Goal: Task Accomplishment & Management: Manage account settings

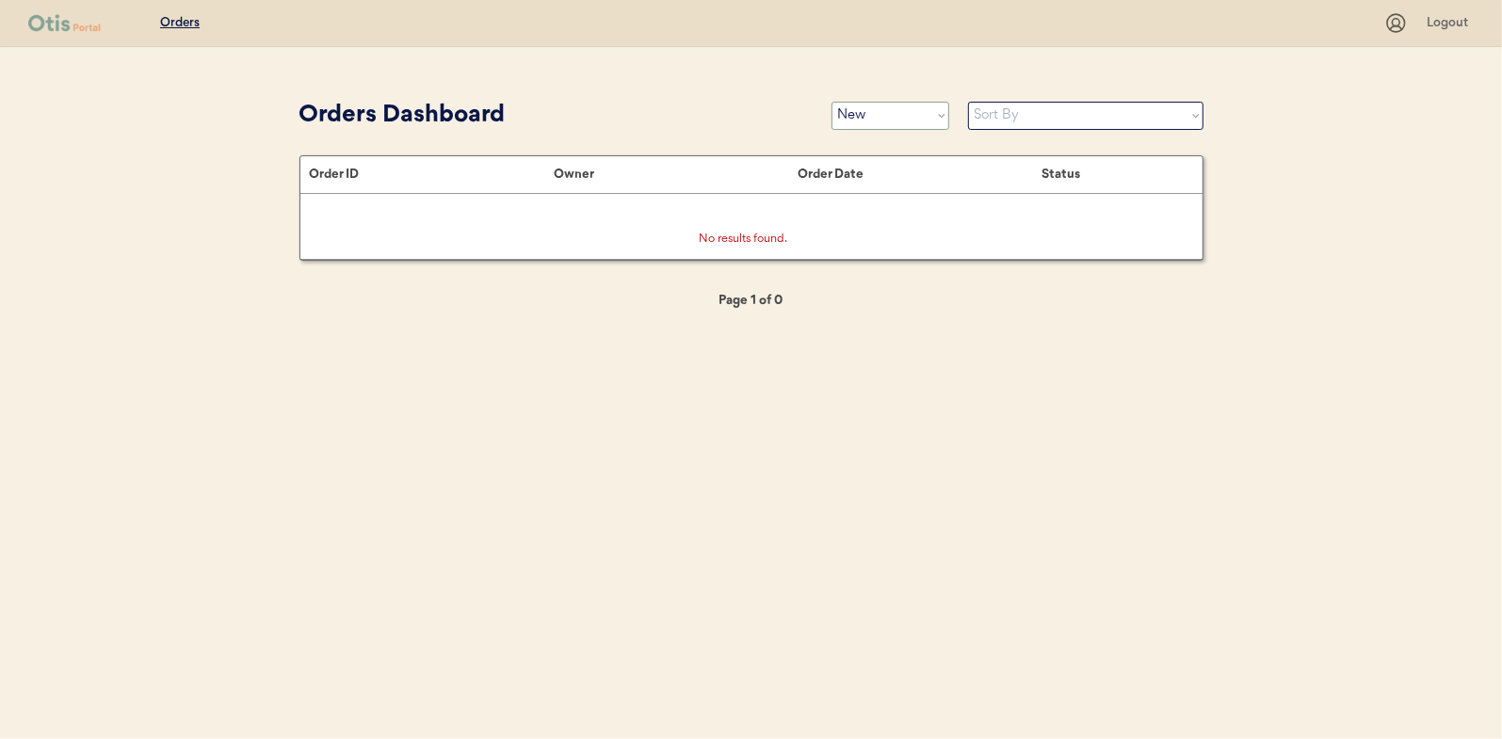
click at [877, 112] on select "Status On Hold New In Progress Complete Pending HW Consent Canceled" at bounding box center [890, 116] width 118 height 28
select select ""in_progress""
click at [831, 102] on select "Status On Hold New In Progress Complete Pending HW Consent Canceled" at bounding box center [890, 116] width 118 height 28
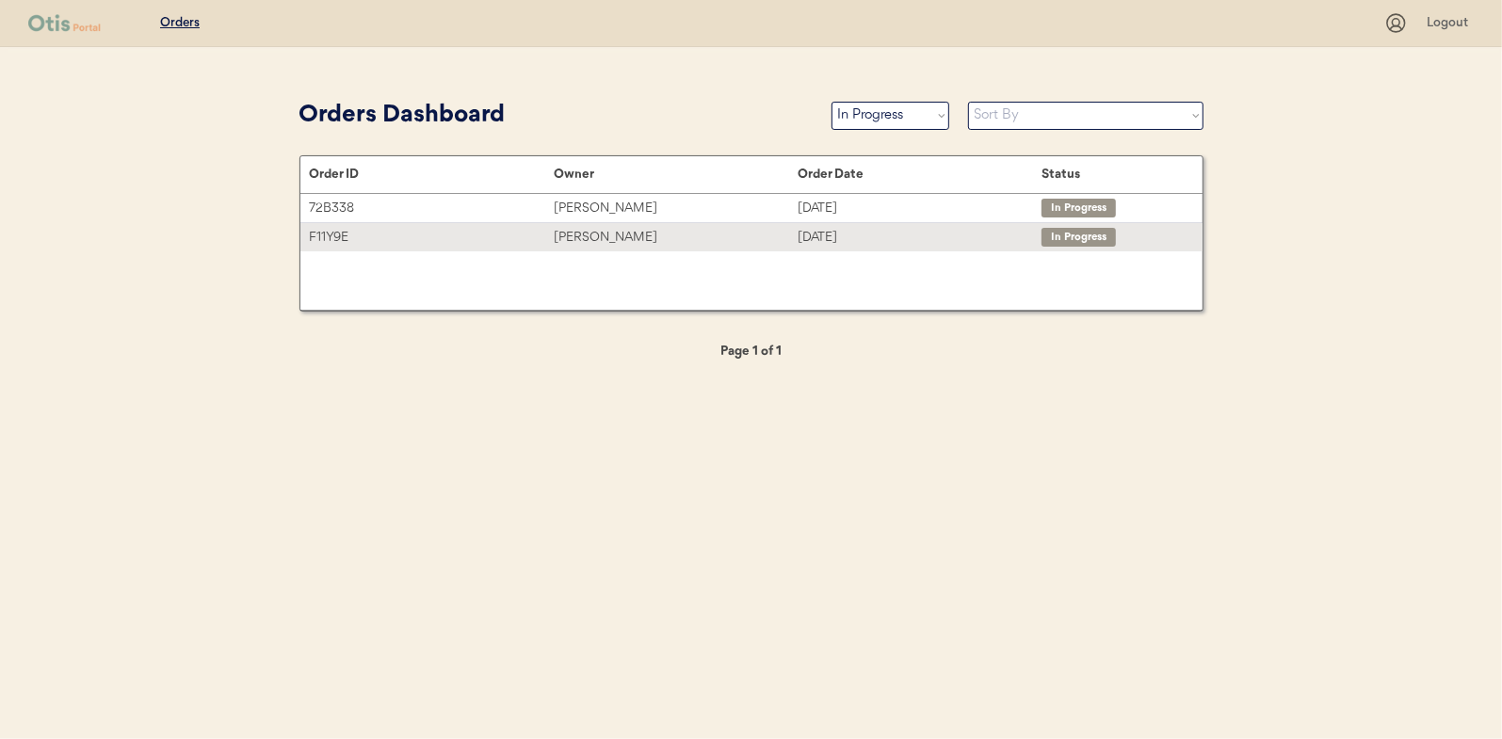
click at [596, 238] on div "[PERSON_NAME]" at bounding box center [676, 238] width 244 height 22
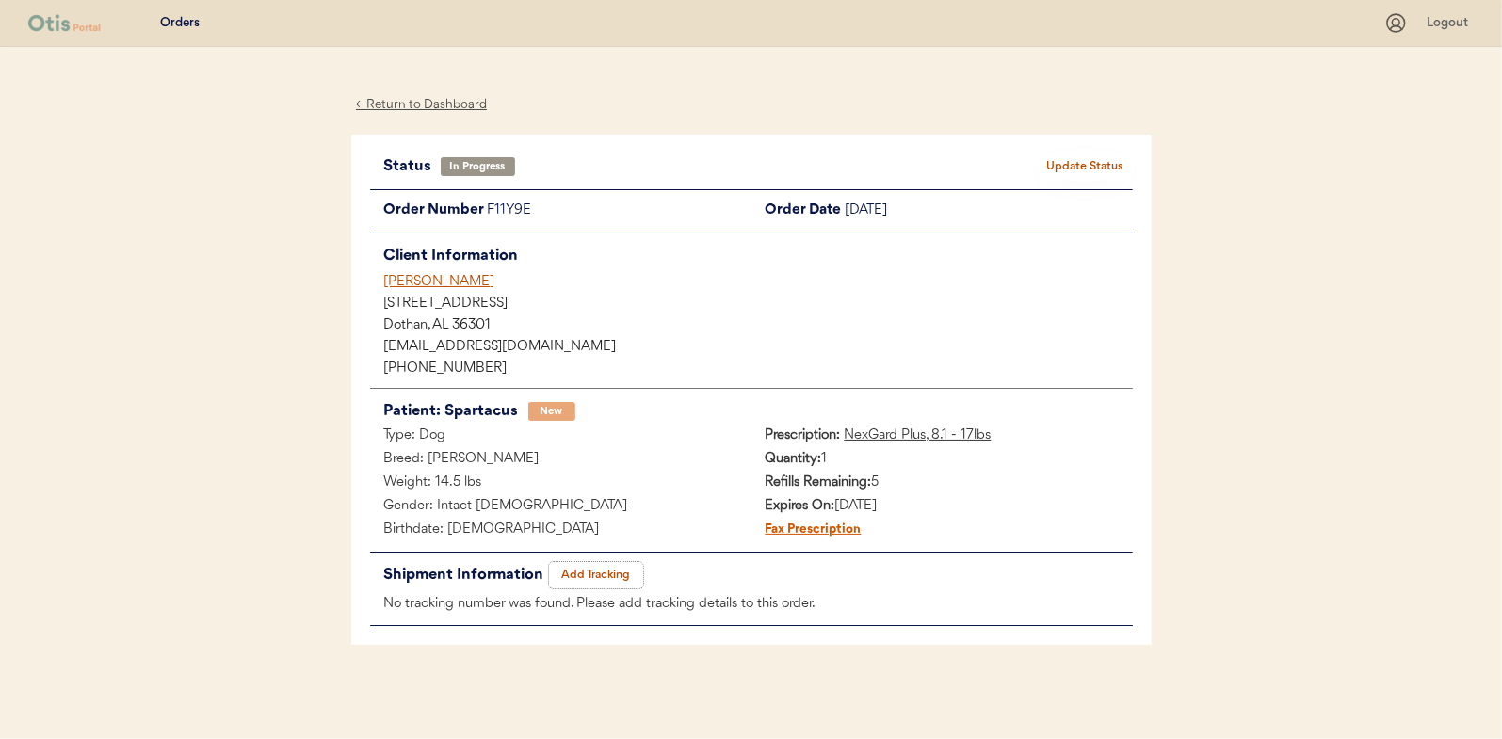
click at [604, 571] on button "Add Tracking" at bounding box center [596, 575] width 94 height 26
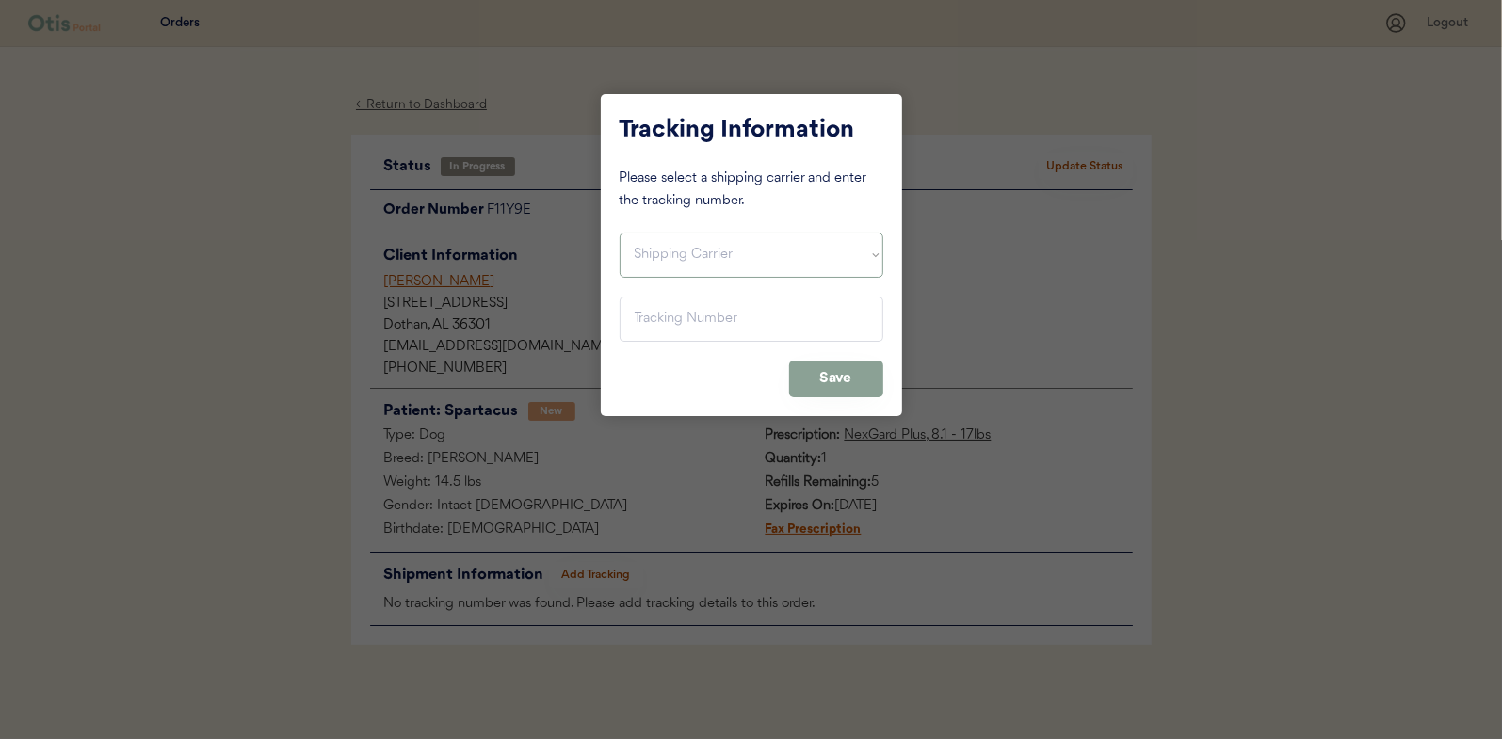
click at [699, 252] on select "Shipping Carrier FedEx FedEx Ground Economy UPS USPS" at bounding box center [751, 255] width 264 height 45
select select ""usps""
click at [619, 233] on select "Shipping Carrier FedEx FedEx Ground Economy UPS USPS" at bounding box center [751, 255] width 264 height 45
click at [643, 309] on input "input" at bounding box center [751, 319] width 264 height 45
paste input "9400150105496036344891"
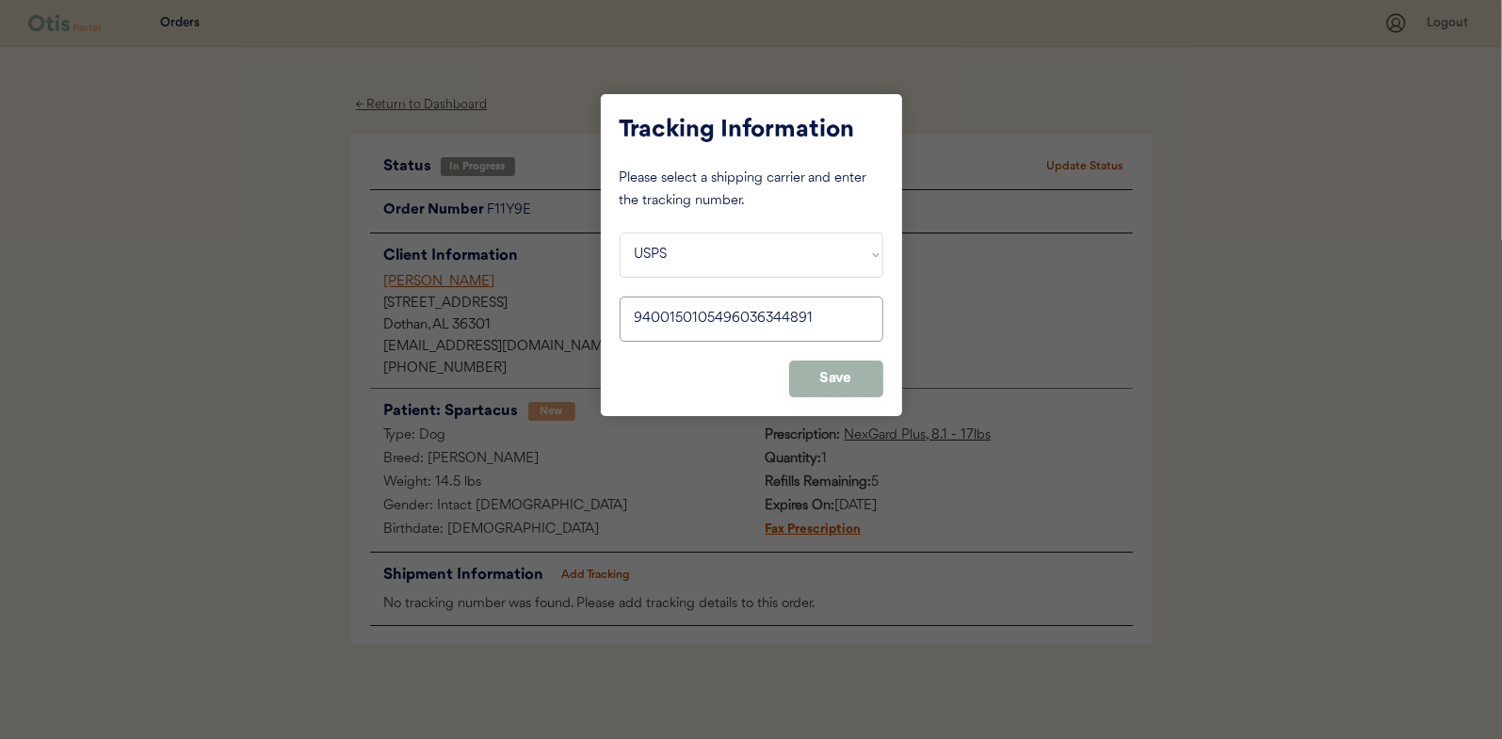
type input "9400150105496036344891"
click at [828, 372] on button "Save" at bounding box center [836, 379] width 94 height 37
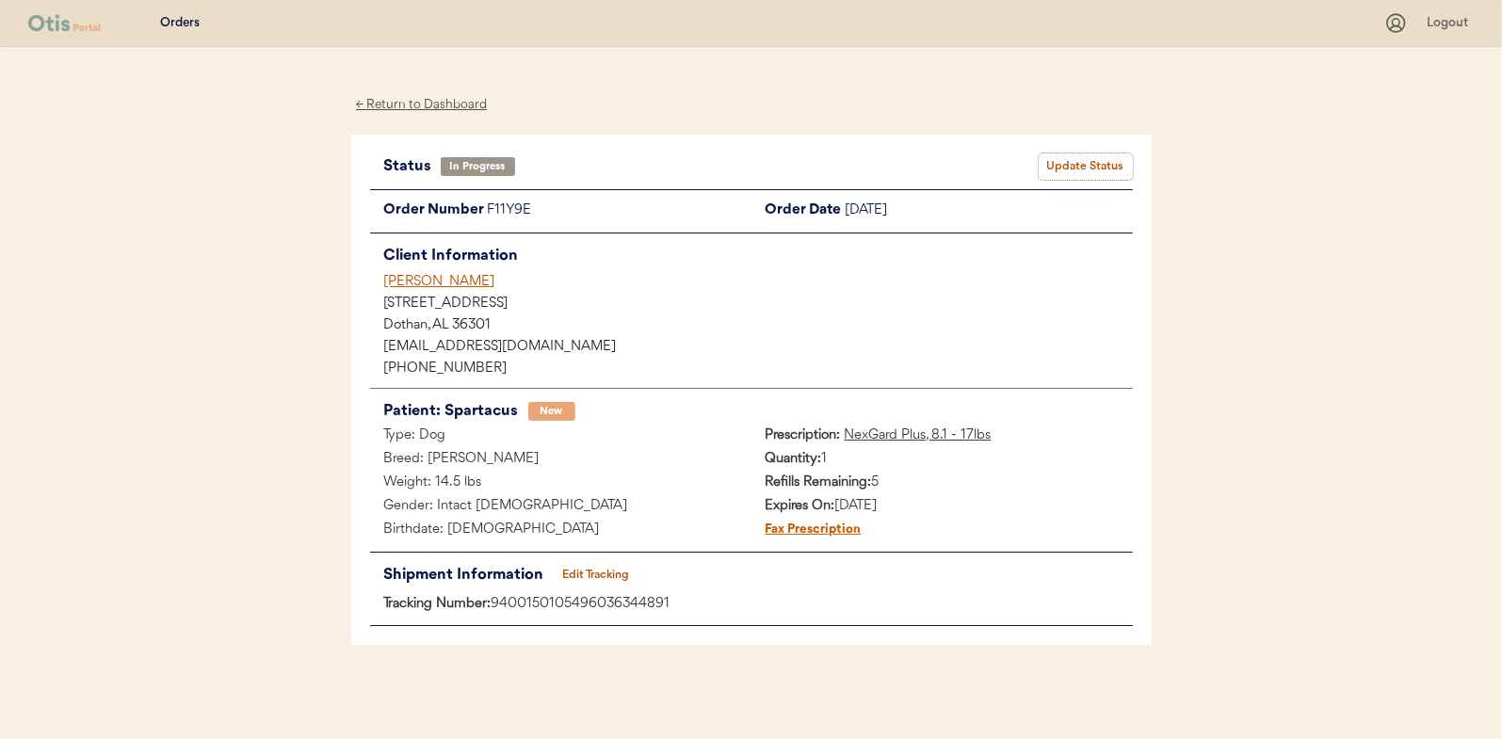
click at [1063, 160] on button "Update Status" at bounding box center [1085, 166] width 94 height 26
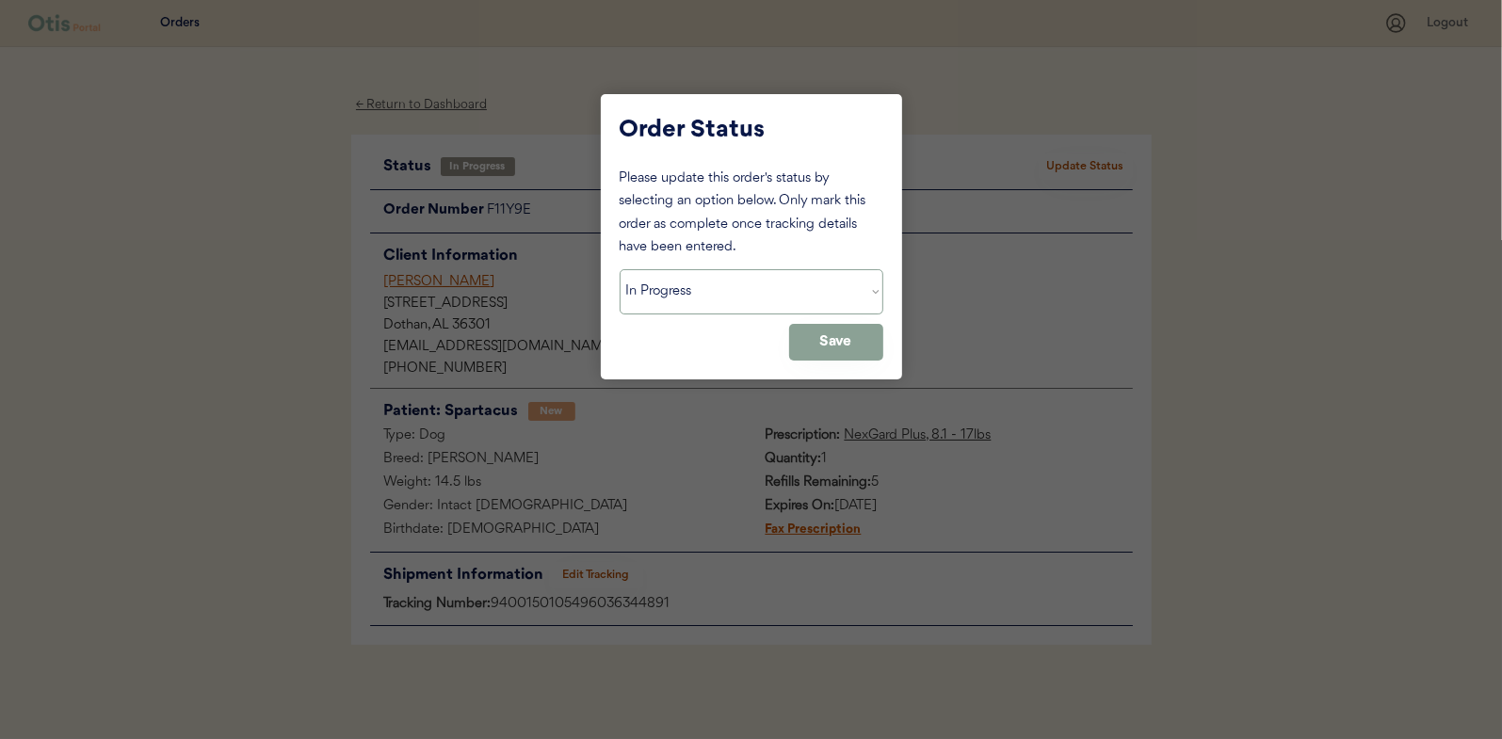
click at [657, 283] on select "Status On Hold New In Progress Complete Pending HW Consent Canceled" at bounding box center [751, 291] width 264 height 45
select select ""complete""
click at [619, 269] on select "Status On Hold New In Progress Complete Pending HW Consent Canceled" at bounding box center [751, 291] width 264 height 45
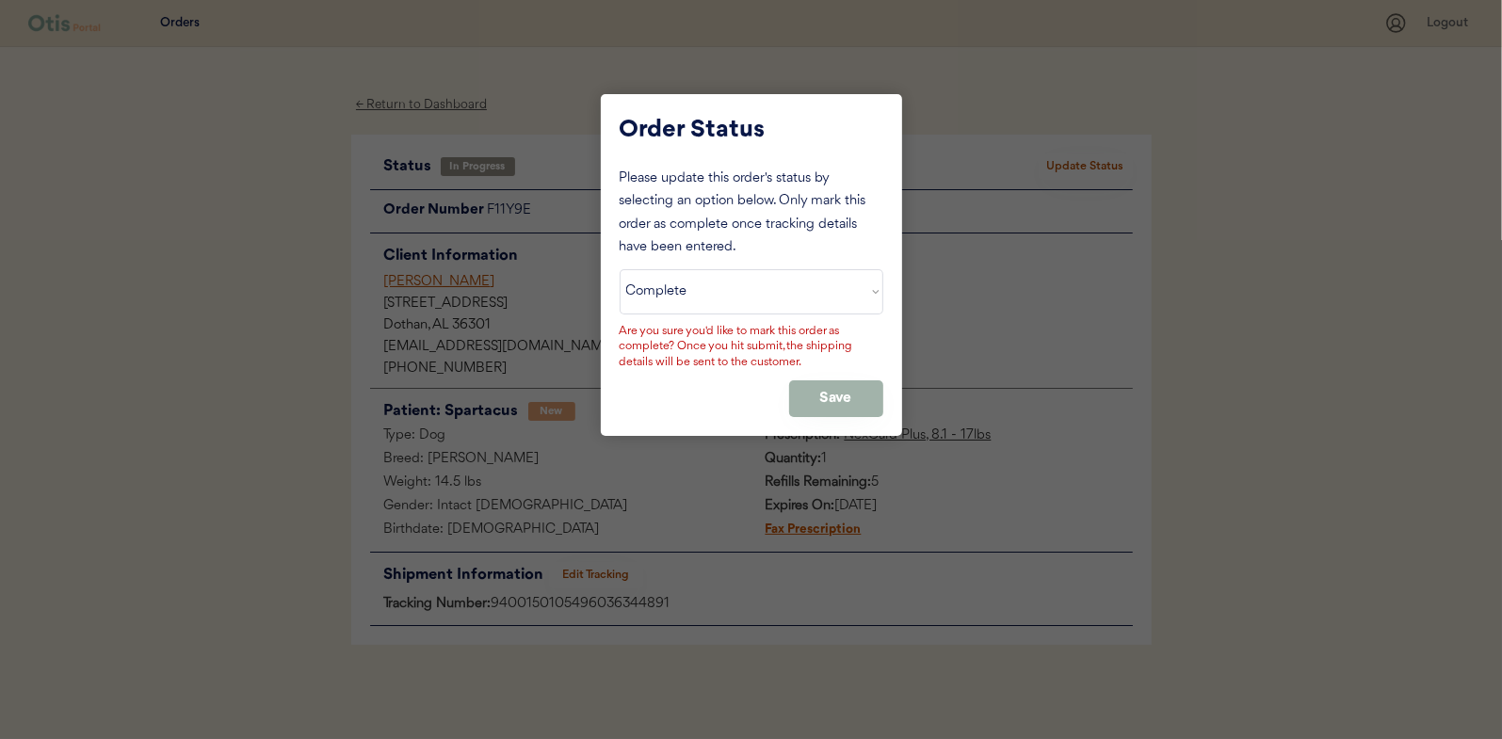
click at [840, 380] on button "Save" at bounding box center [836, 398] width 94 height 37
click at [829, 394] on button "Save" at bounding box center [836, 398] width 94 height 37
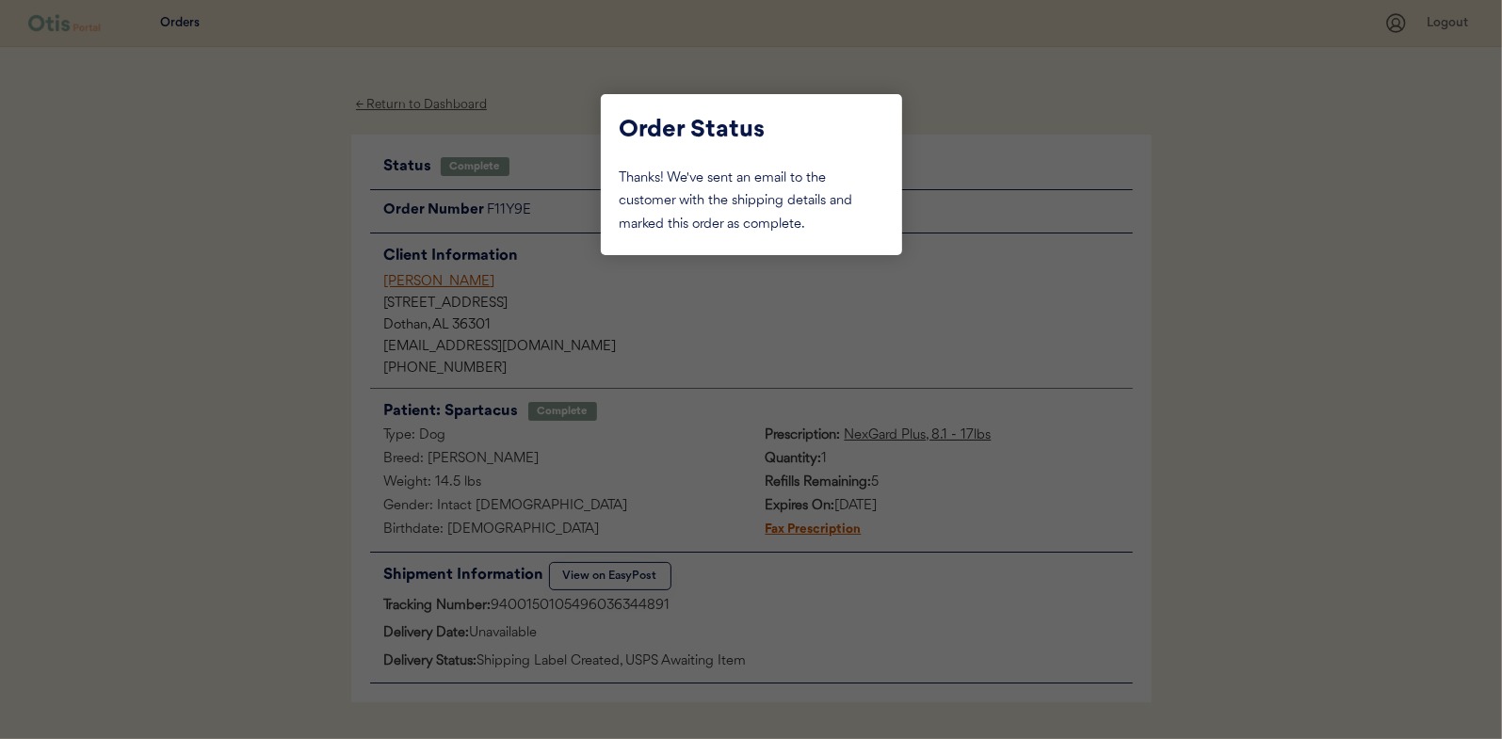
click at [323, 281] on div at bounding box center [751, 369] width 1502 height 739
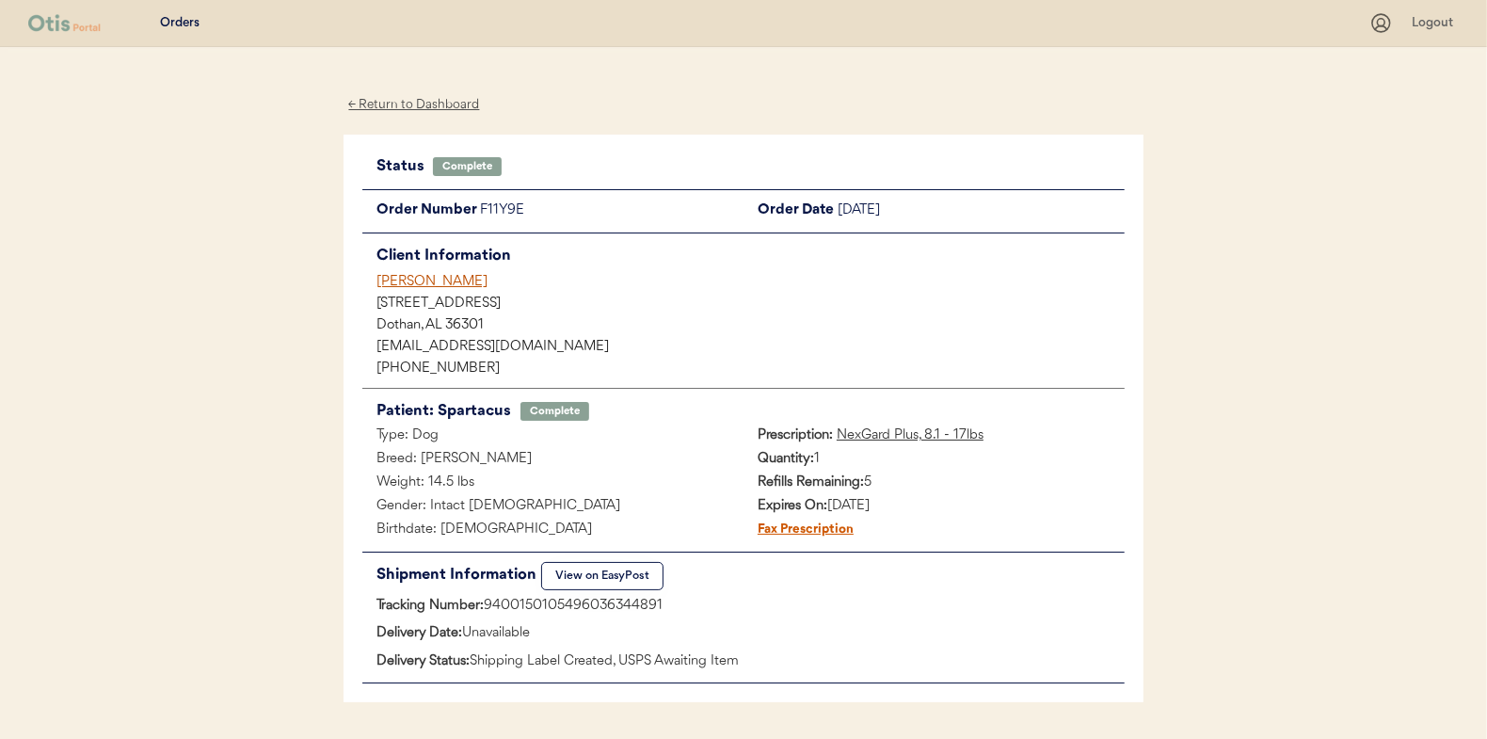
click at [406, 87] on div "← Return to Dashboard Status Complete Update Status Order Number F11Y9E Order D…" at bounding box center [744, 421] width 800 height 749
click at [400, 101] on div "← Return to Dashboard" at bounding box center [414, 105] width 141 height 22
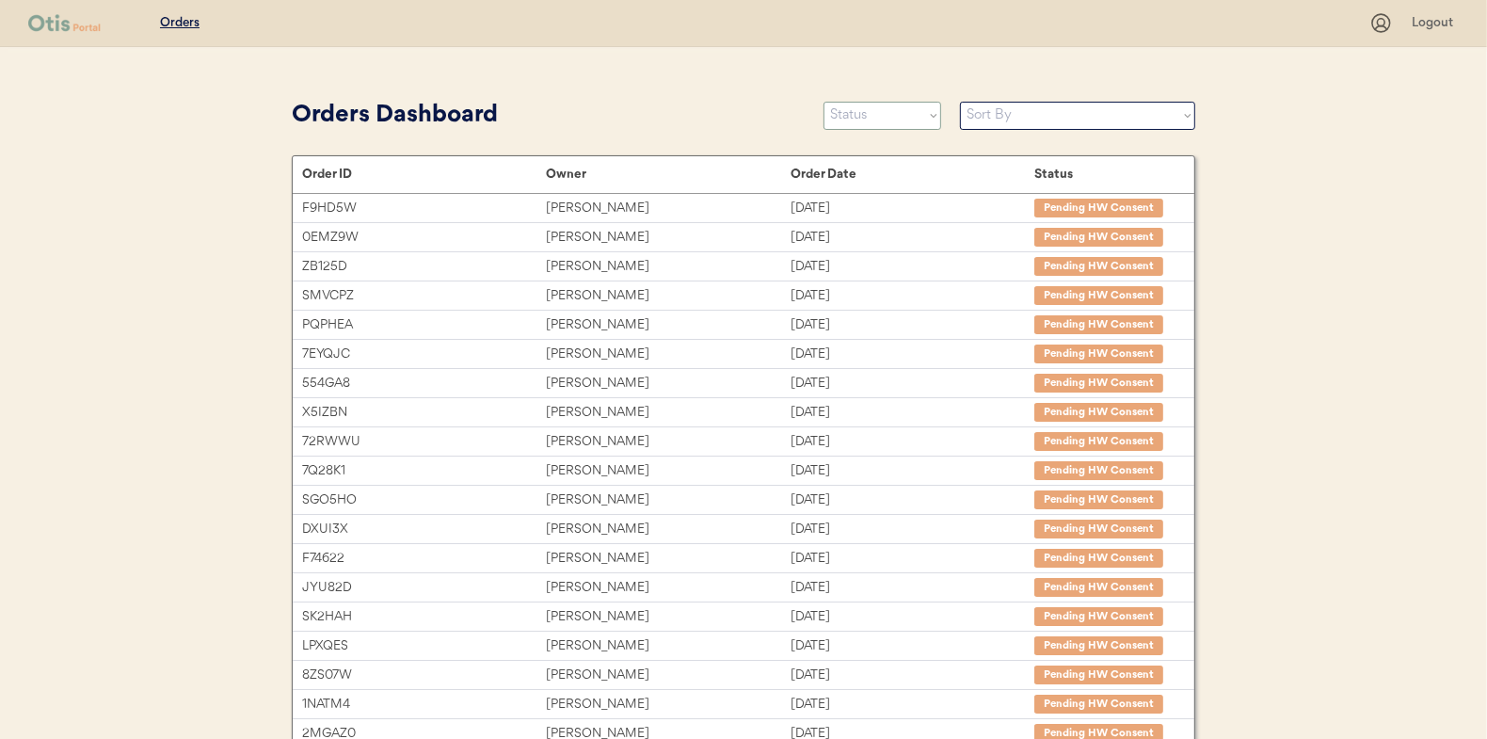
click at [889, 119] on select "Status On Hold New In Progress Complete Pending HW Consent Canceled" at bounding box center [883, 116] width 118 height 28
select select ""in_progress""
click at [824, 102] on select "Status On Hold New In Progress Complete Pending HW Consent Canceled" at bounding box center [883, 116] width 118 height 28
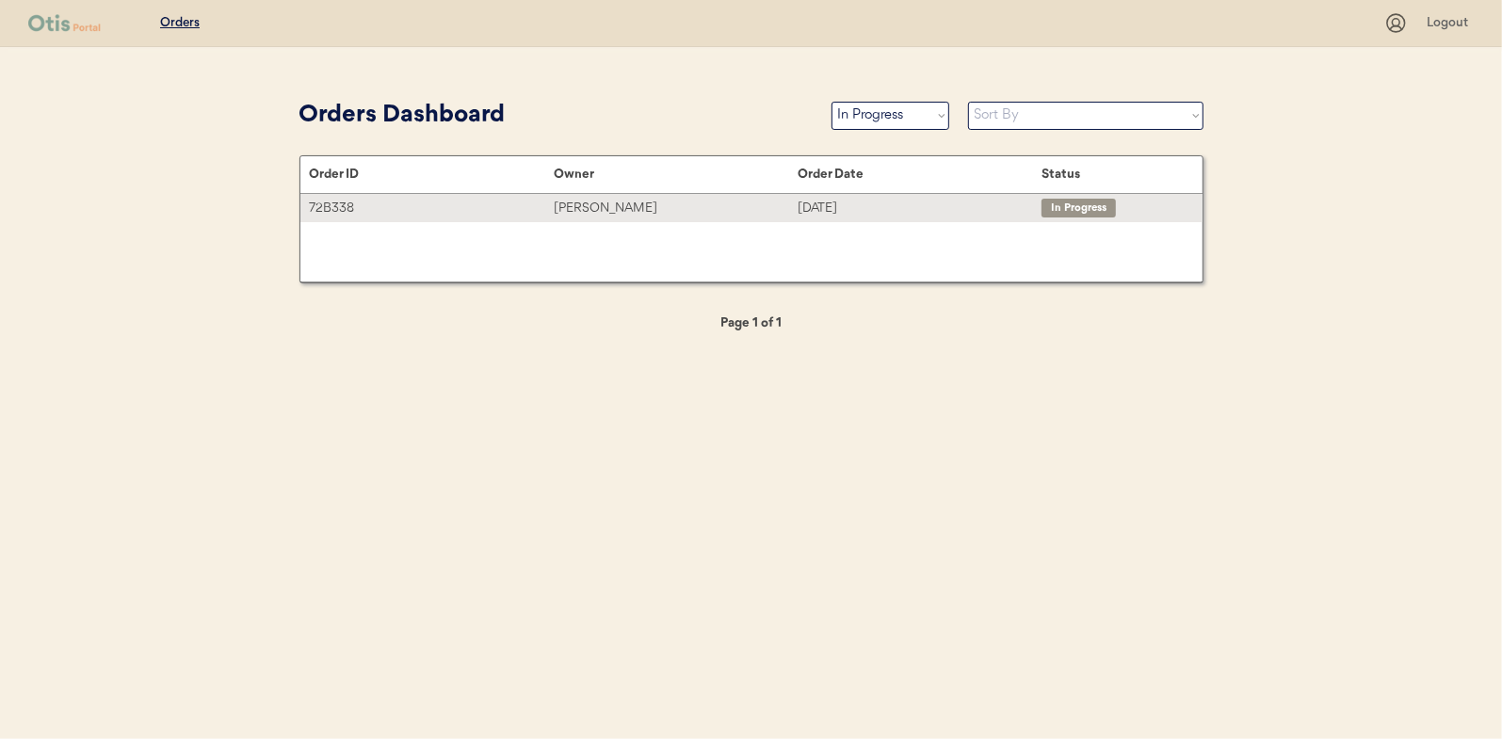
click at [590, 201] on div "[PERSON_NAME]" at bounding box center [676, 209] width 244 height 22
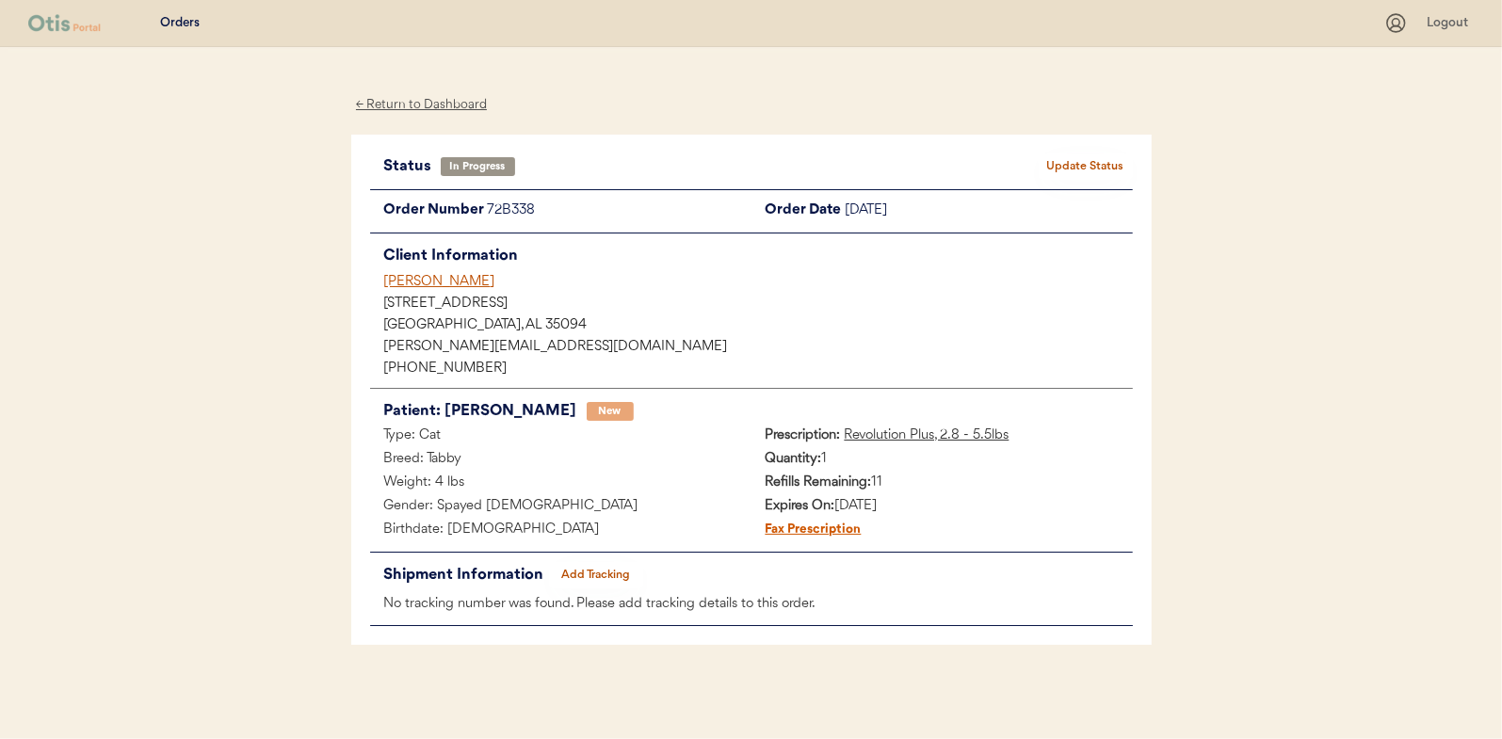
click at [593, 569] on button "Add Tracking" at bounding box center [596, 575] width 94 height 26
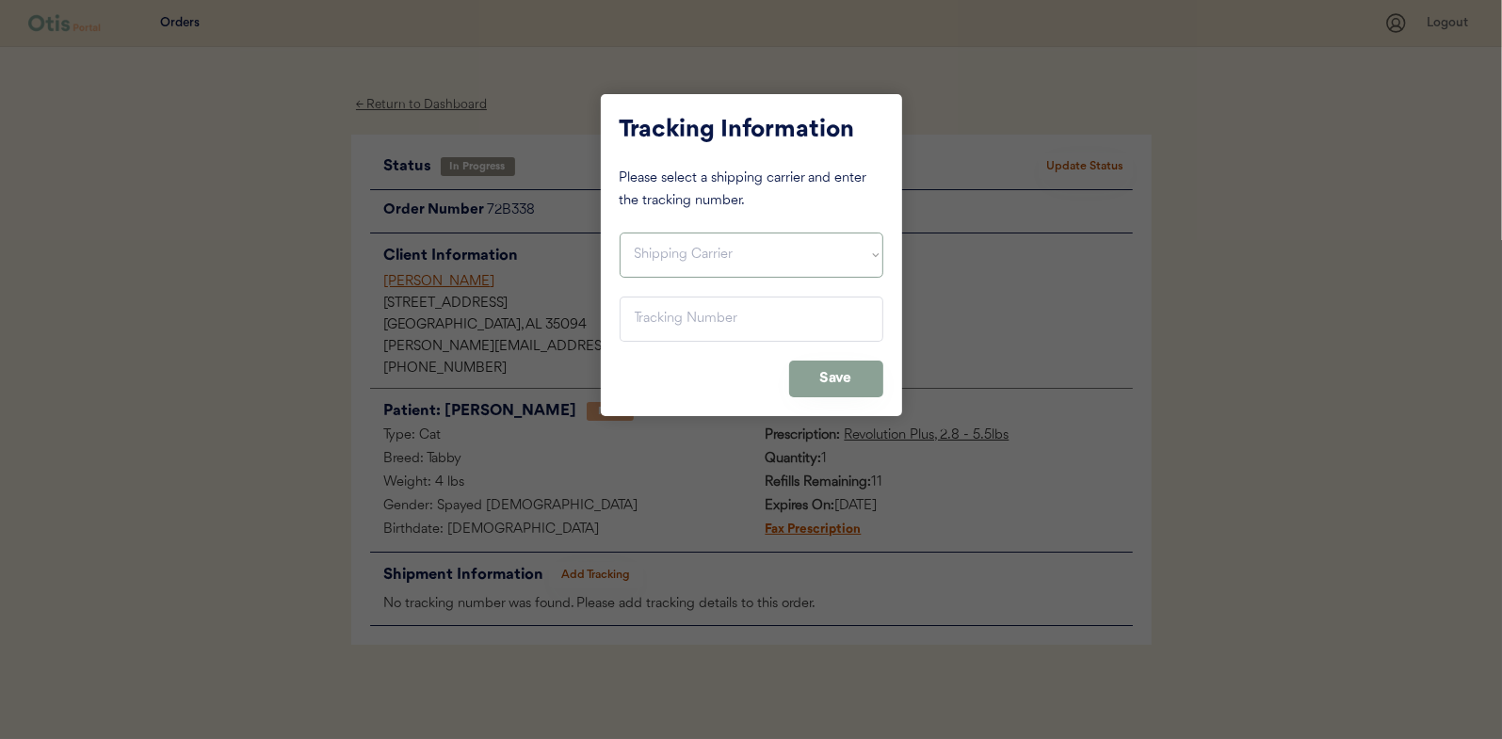
click at [667, 258] on select "Shipping Carrier FedEx FedEx Ground Economy UPS USPS" at bounding box center [751, 255] width 264 height 45
select select ""usps""
click at [619, 233] on select "Shipping Carrier FedEx FedEx Ground Economy UPS USPS" at bounding box center [751, 255] width 264 height 45
click at [642, 320] on input "input" at bounding box center [751, 319] width 264 height 45
paste input "9400150105799034661275"
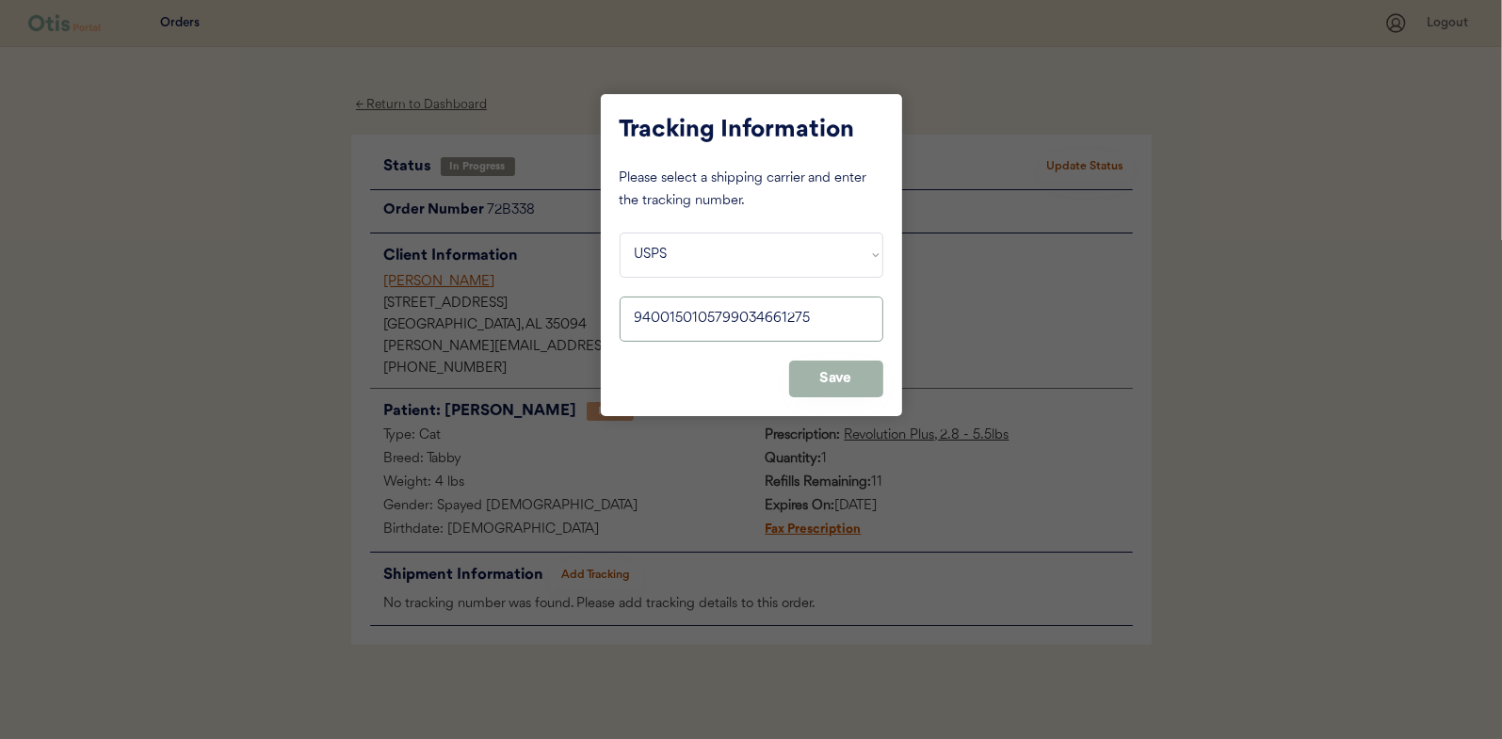
type input "9400150105799034661275"
click at [838, 377] on button "Save" at bounding box center [836, 379] width 94 height 37
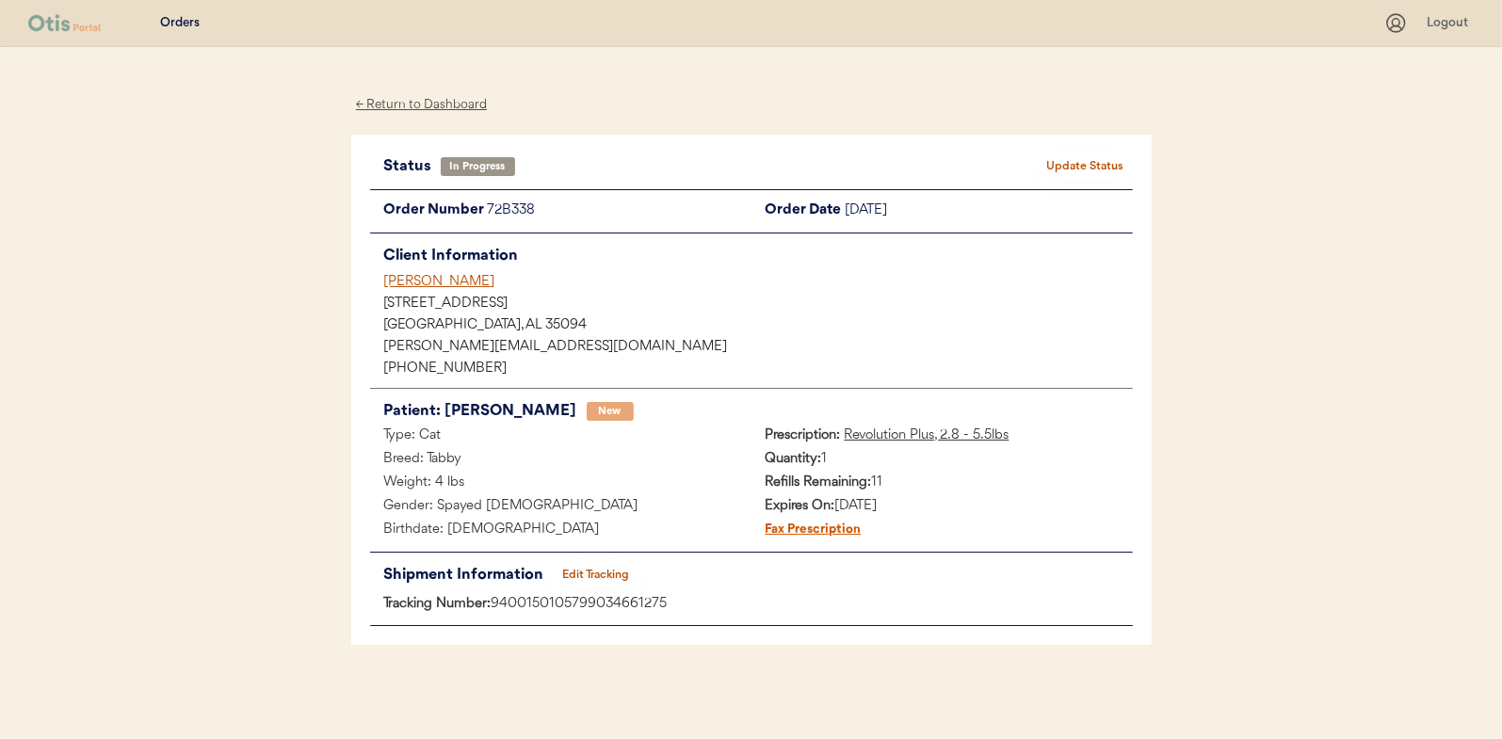
click at [1108, 163] on button "Update Status" at bounding box center [1085, 166] width 94 height 26
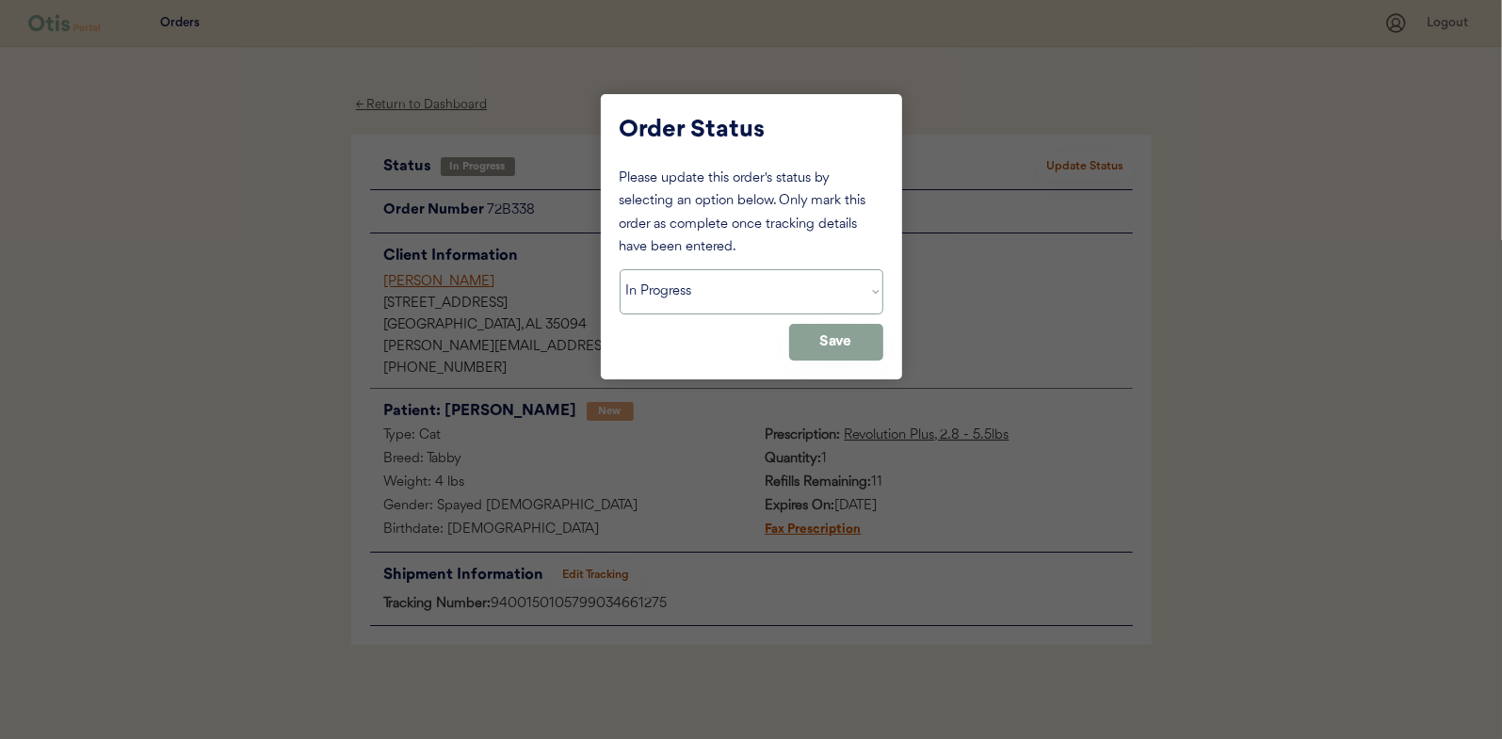
click at [706, 297] on select "Status On Hold New In Progress Complete Pending HW Consent Canceled" at bounding box center [751, 291] width 264 height 45
select select ""complete""
click at [619, 269] on select "Status On Hold New In Progress Complete Pending HW Consent Canceled" at bounding box center [751, 291] width 264 height 45
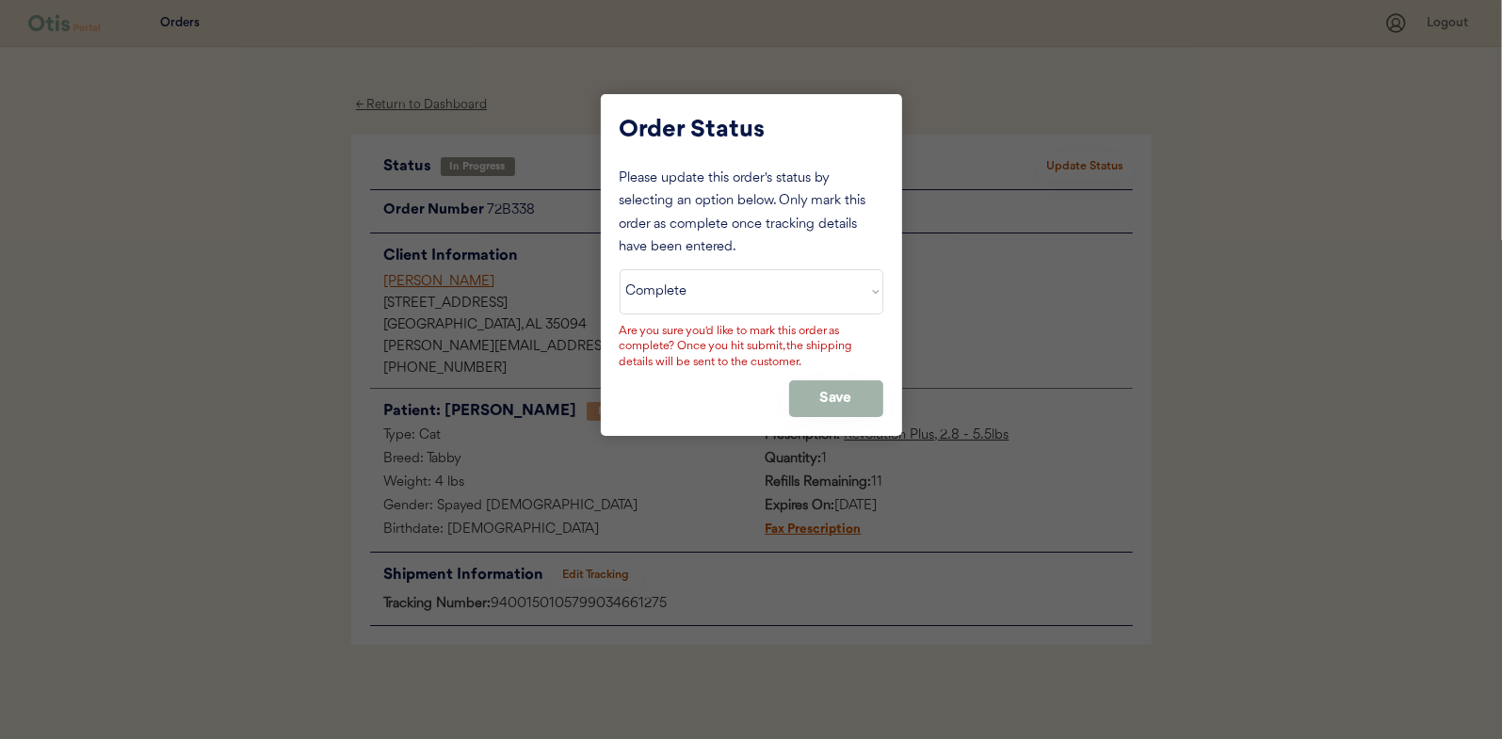
click at [824, 396] on button "Save" at bounding box center [836, 398] width 94 height 37
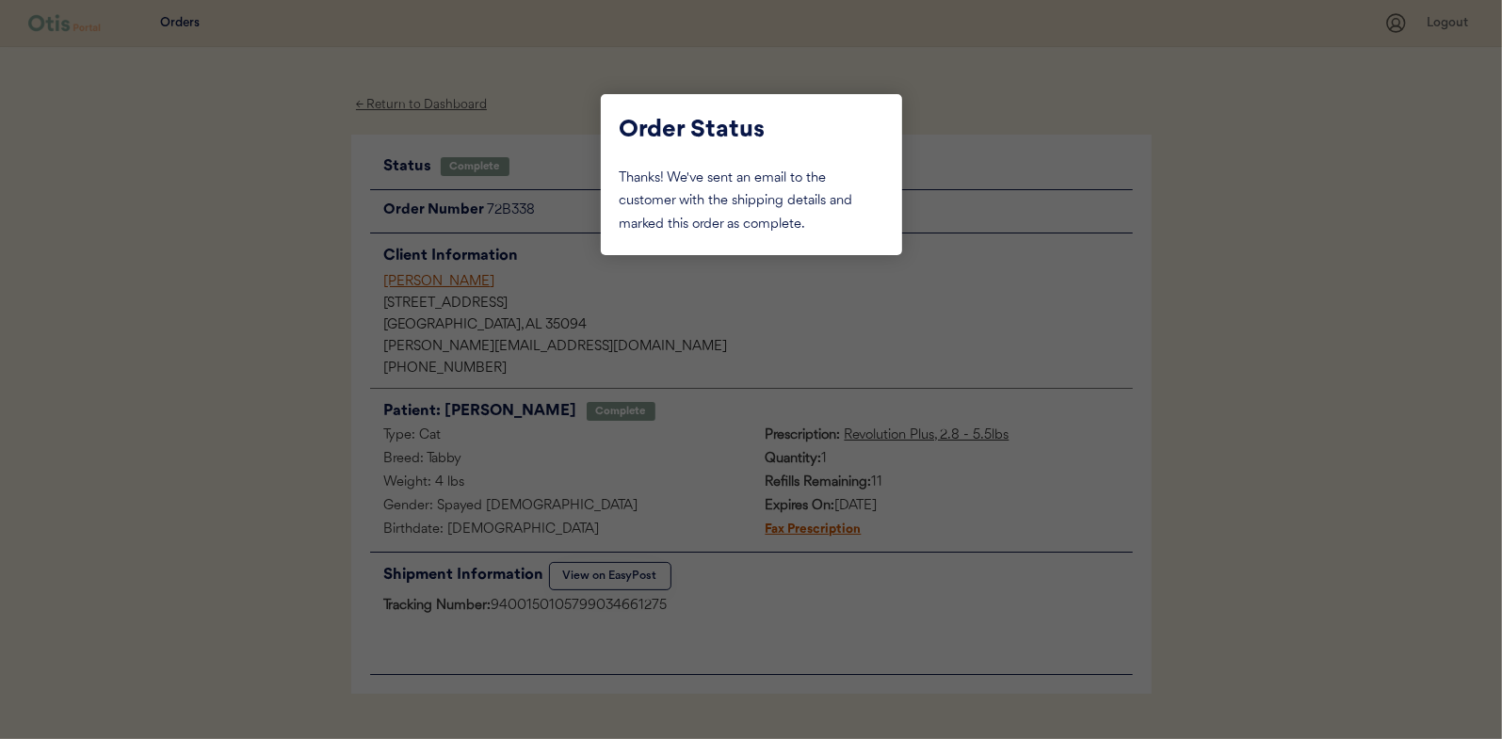
click at [270, 245] on div at bounding box center [751, 369] width 1502 height 739
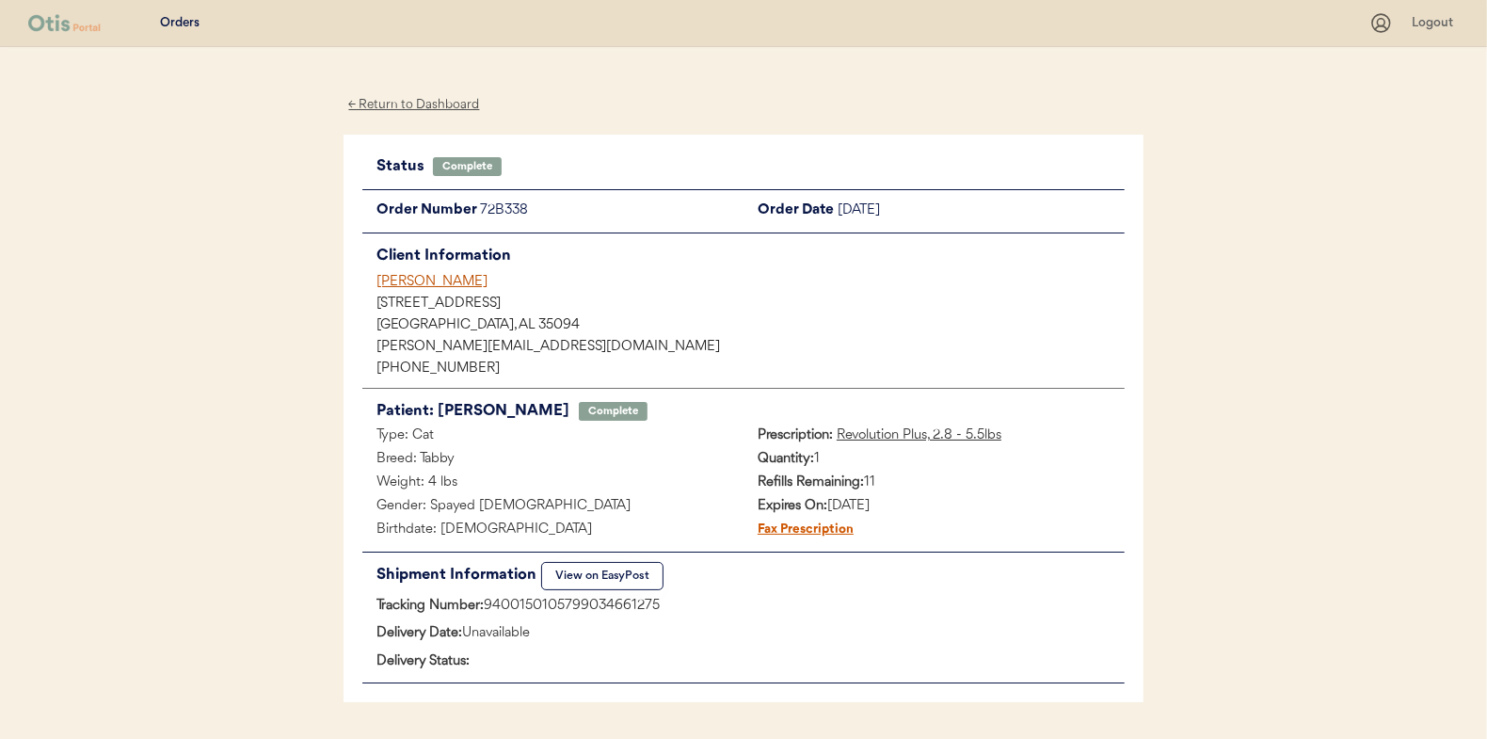
click at [389, 96] on div "← Return to Dashboard" at bounding box center [414, 105] width 141 height 22
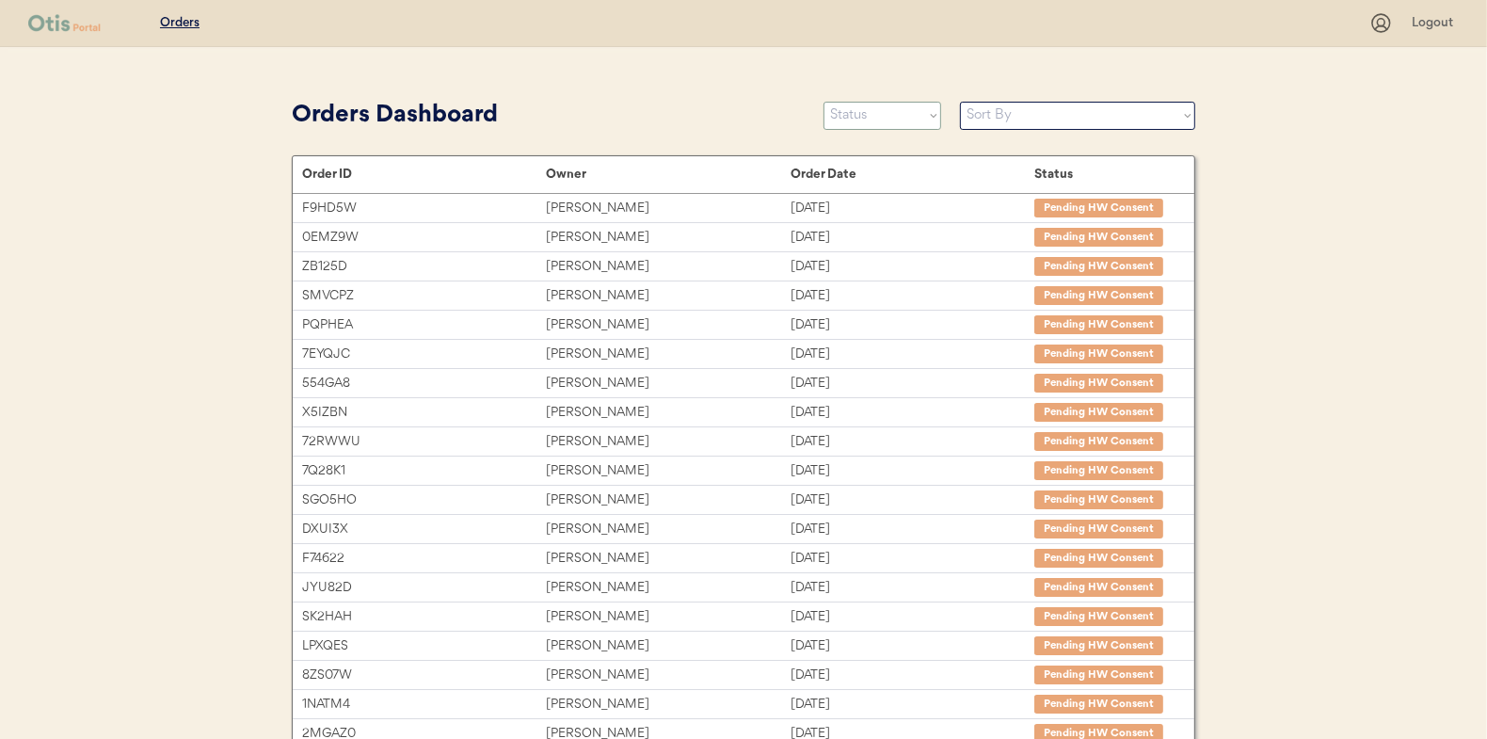
click at [896, 112] on select "Status On Hold New In Progress Complete Pending HW Consent Canceled" at bounding box center [883, 116] width 118 height 28
click at [824, 102] on select "Status On Hold New In Progress Complete Pending HW Consent Canceled" at bounding box center [883, 116] width 118 height 28
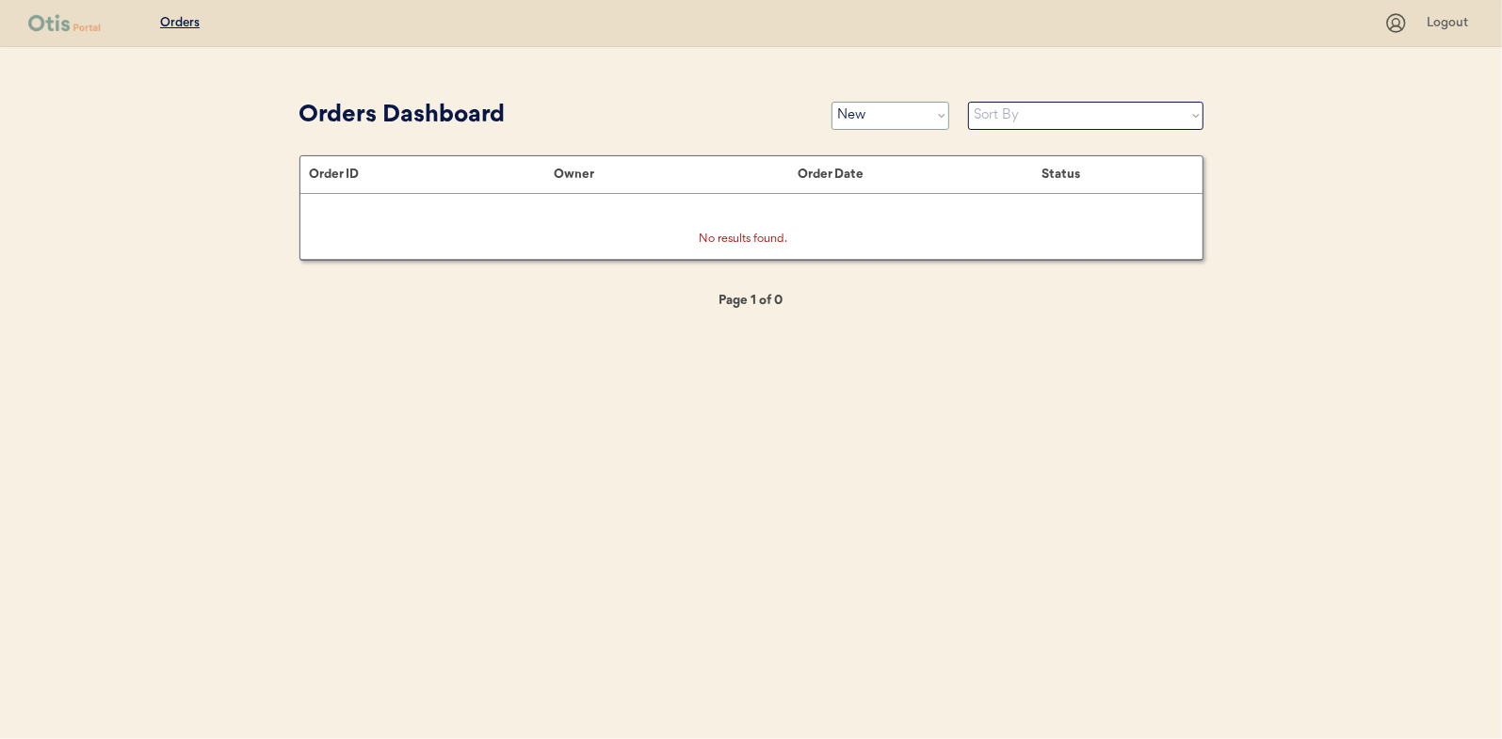
click at [892, 127] on select "Status On Hold New In Progress Complete Pending HW Consent Canceled" at bounding box center [890, 116] width 118 height 28
click at [831, 102] on select "Status On Hold New In Progress Complete Pending HW Consent Canceled" at bounding box center [890, 116] width 118 height 28
click at [867, 118] on select "Status On Hold New In Progress Complete Pending HW Consent Canceled" at bounding box center [890, 116] width 118 height 28
click at [831, 102] on select "Status On Hold New In Progress Complete Pending HW Consent Canceled" at bounding box center [890, 116] width 118 height 28
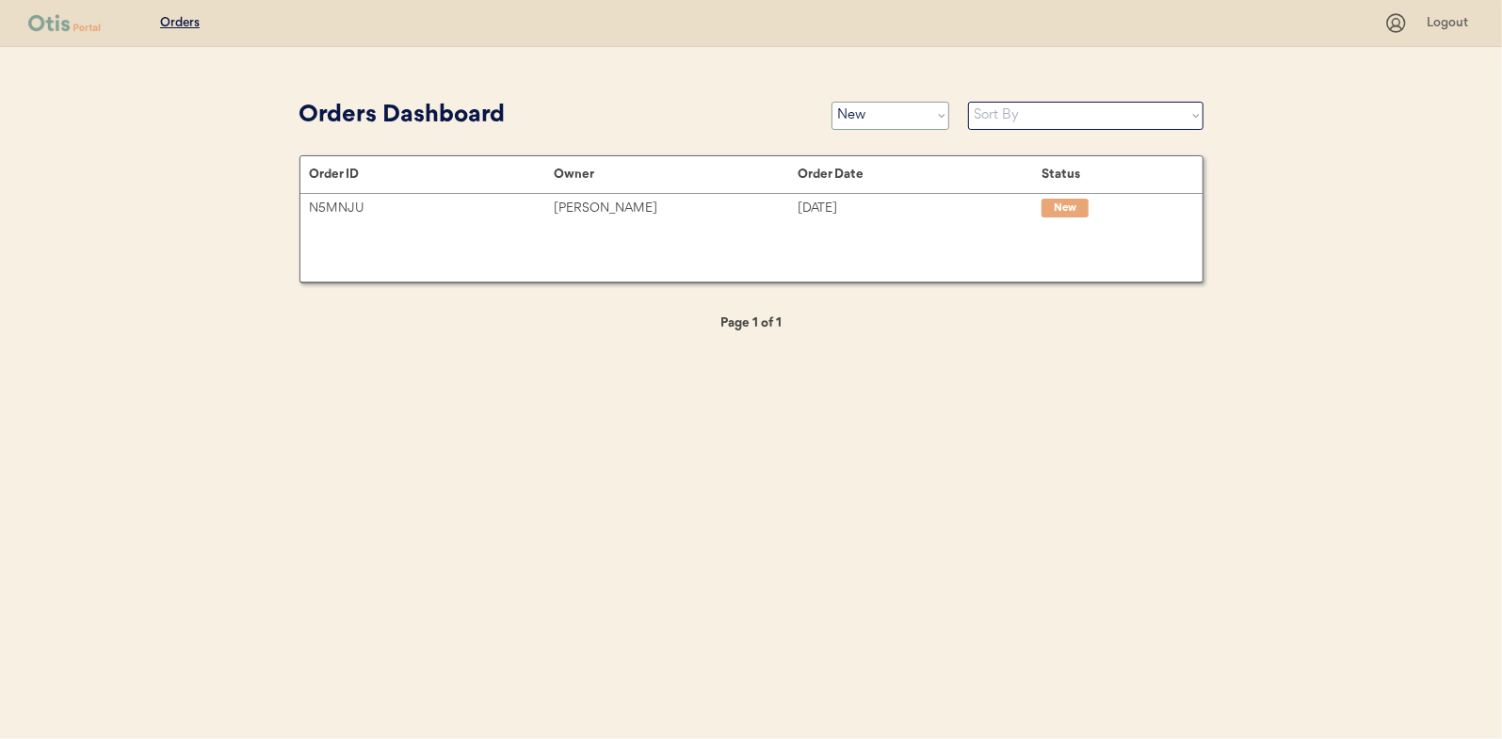
click at [862, 121] on select "Status On Hold New In Progress Complete Pending HW Consent Canceled" at bounding box center [890, 116] width 118 height 28
select select ""pending_hw_consent""
click at [831, 102] on select "Status On Hold New In Progress Complete Pending HW Consent Canceled" at bounding box center [890, 116] width 118 height 28
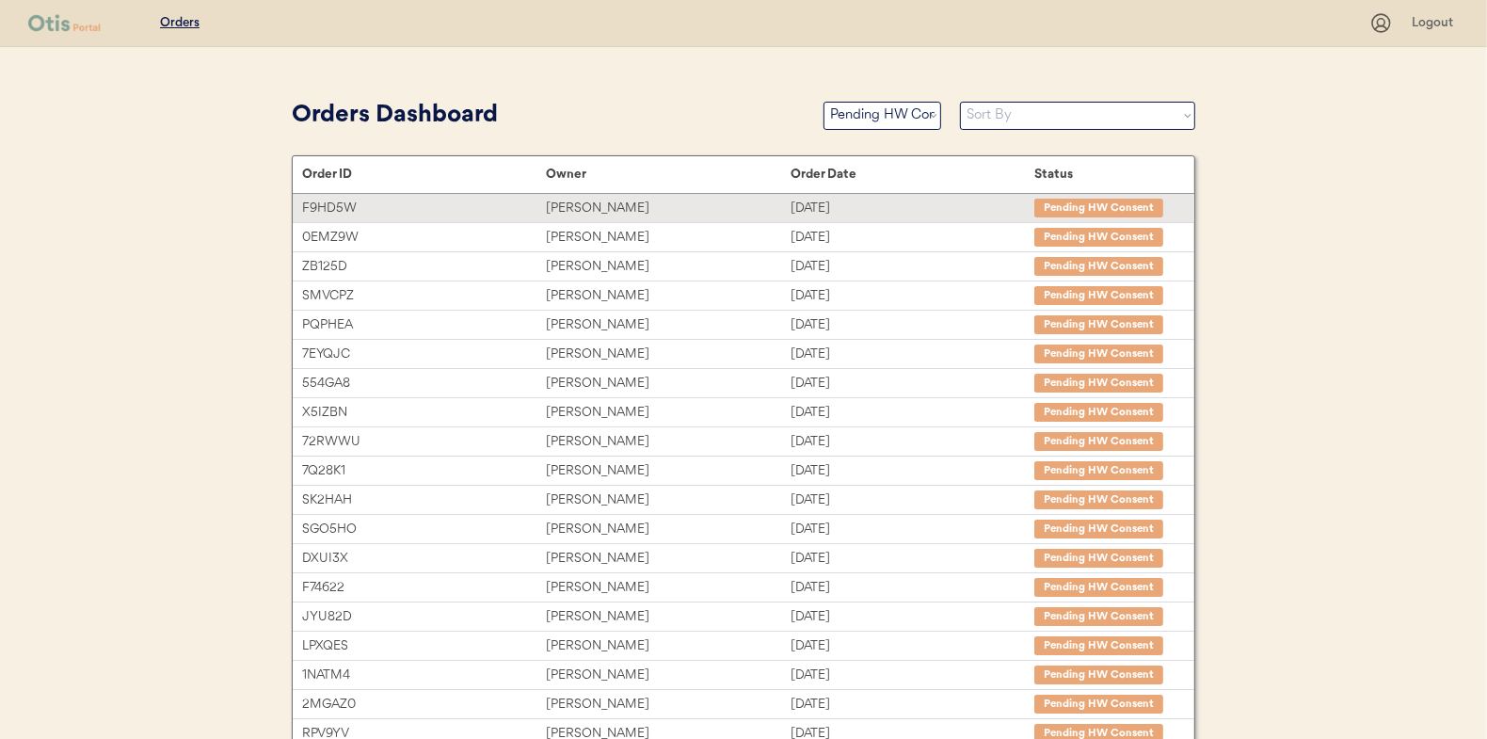
click at [587, 203] on div "[PERSON_NAME]" at bounding box center [668, 209] width 244 height 22
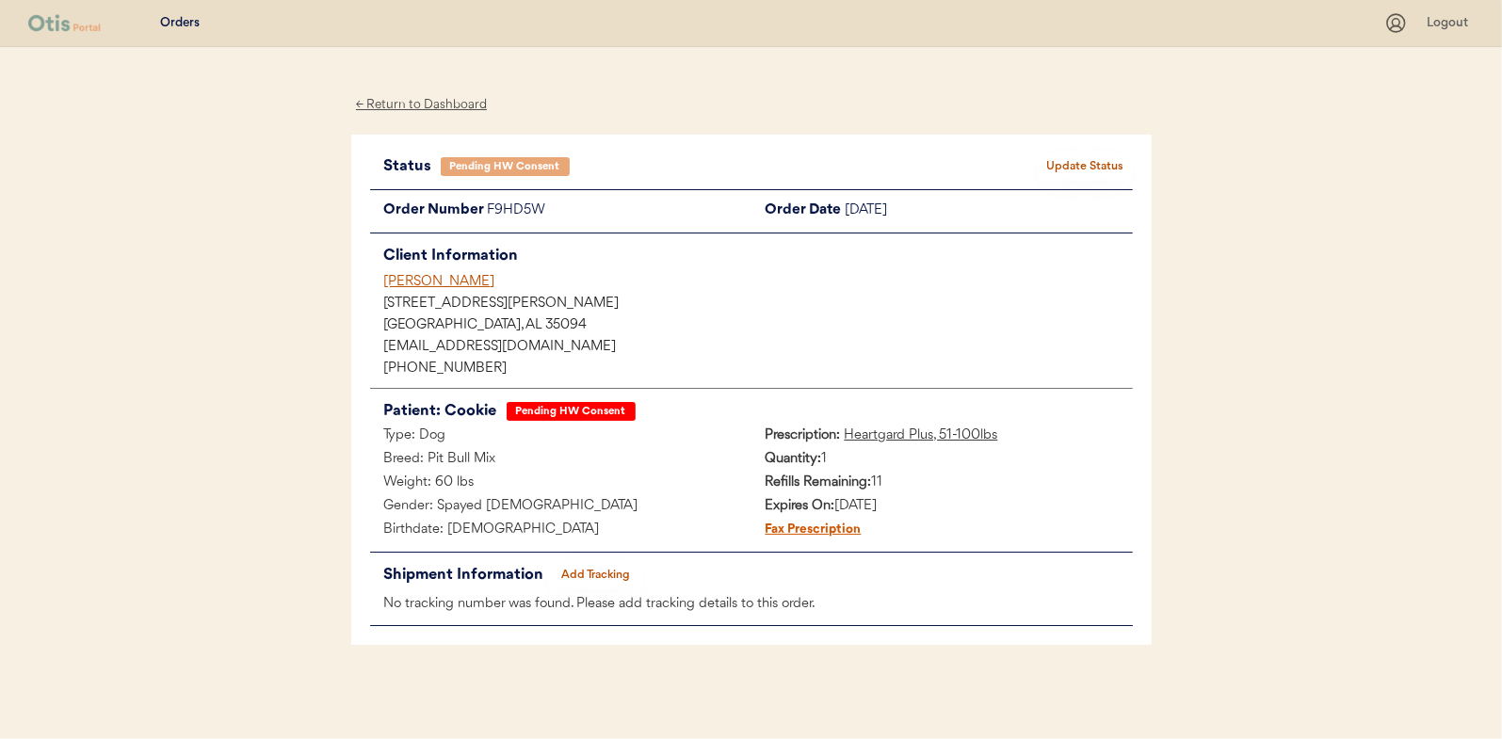
click at [1085, 158] on button "Update Status" at bounding box center [1085, 166] width 94 height 26
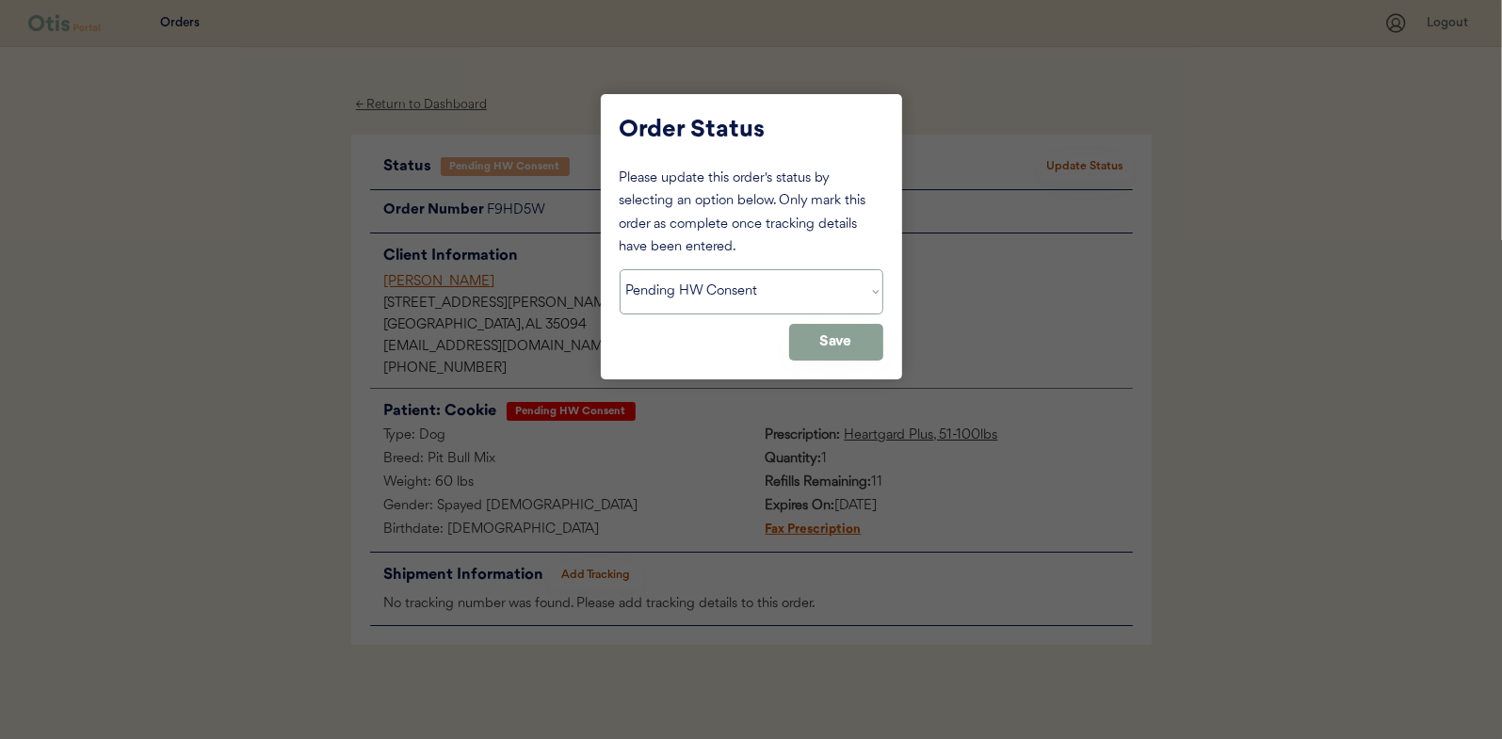
click at [777, 297] on select "Status On Hold New In Progress Complete Pending HW Consent Canceled" at bounding box center [751, 291] width 264 height 45
select select ""new""
click at [619, 269] on select "Status On Hold New In Progress Complete Pending HW Consent Canceled" at bounding box center [751, 291] width 264 height 45
click at [860, 344] on button "Save" at bounding box center [836, 342] width 94 height 37
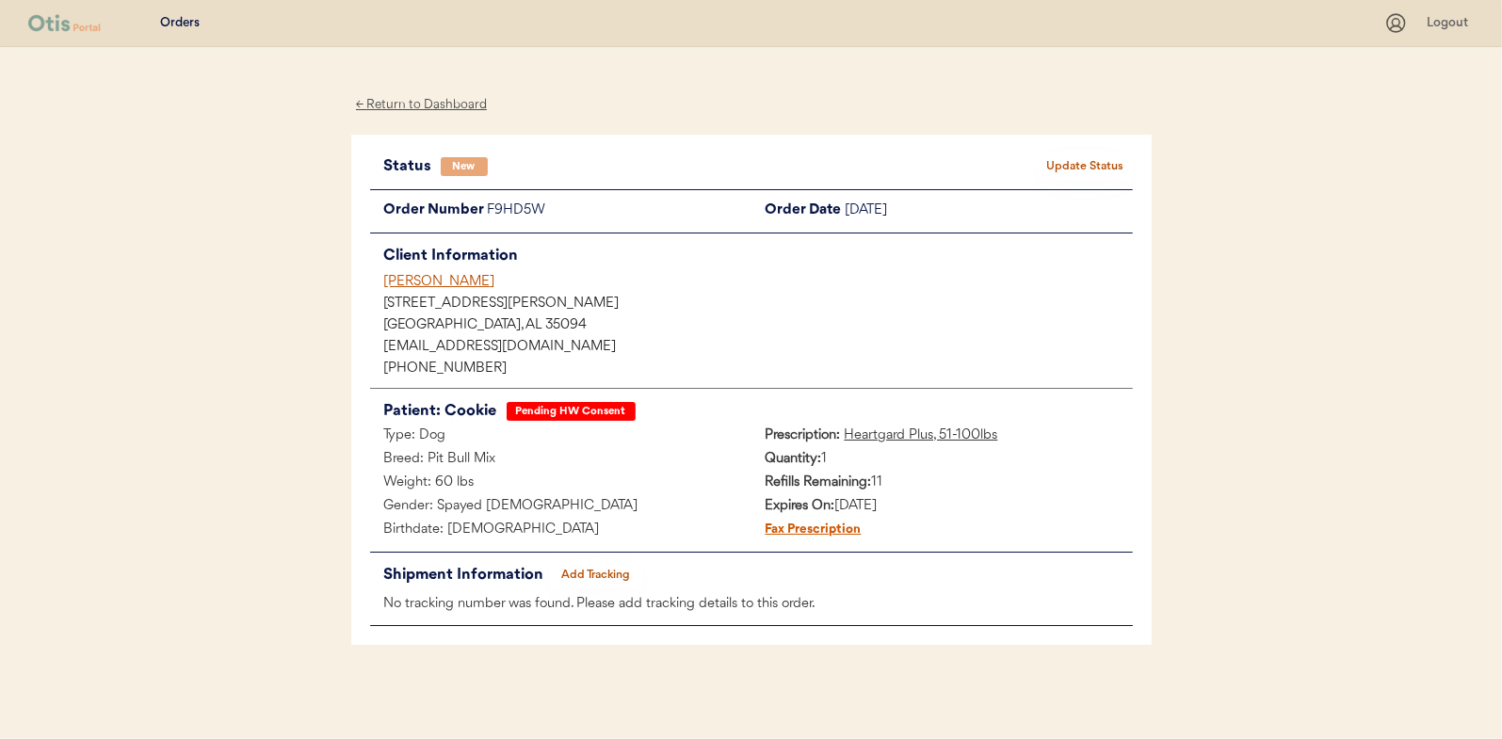
click at [438, 95] on div "← Return to Dashboard" at bounding box center [421, 105] width 141 height 22
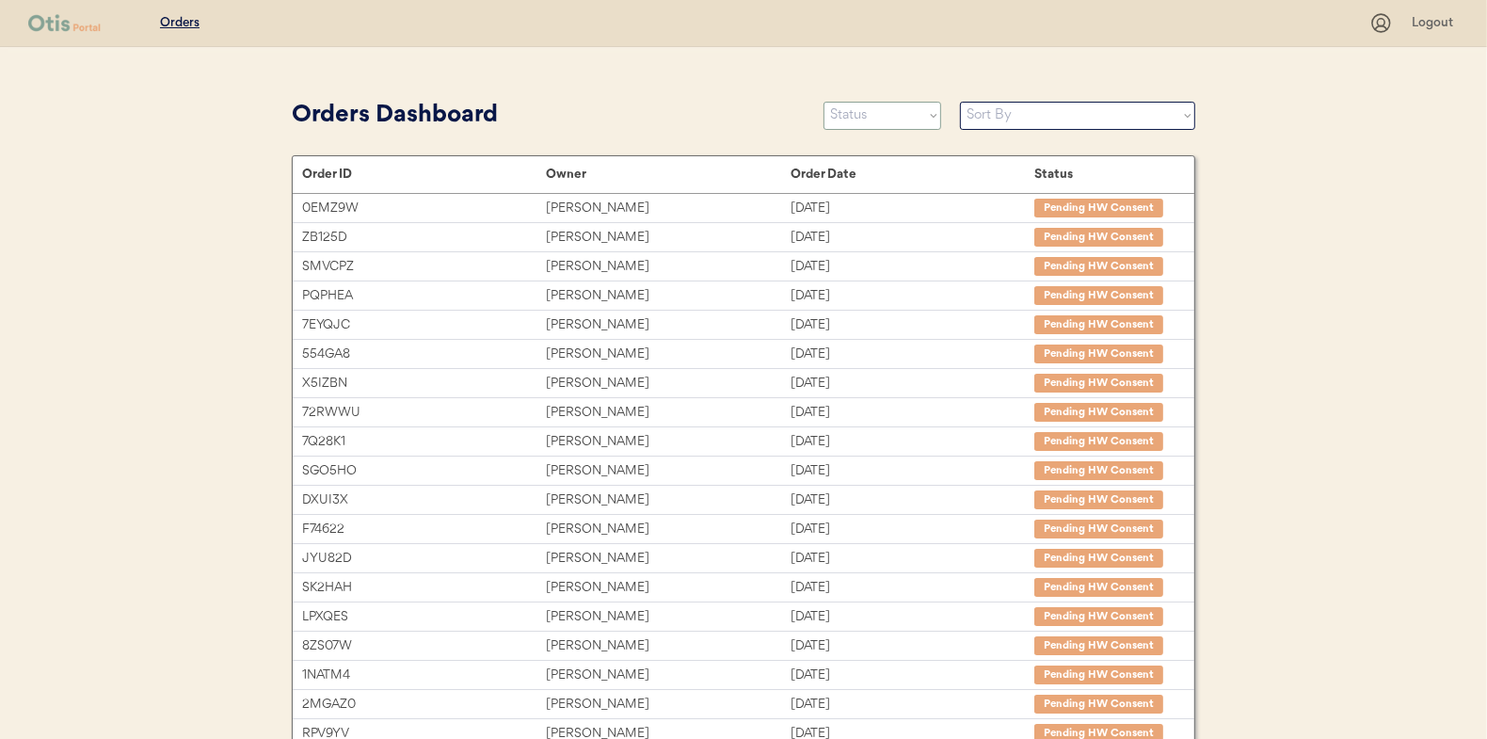
click at [871, 116] on select "Status On Hold New In Progress Complete Pending HW Consent Canceled" at bounding box center [883, 116] width 118 height 28
select select ""new""
click at [824, 102] on select "Status On Hold New In Progress Complete Pending HW Consent Canceled" at bounding box center [883, 116] width 118 height 28
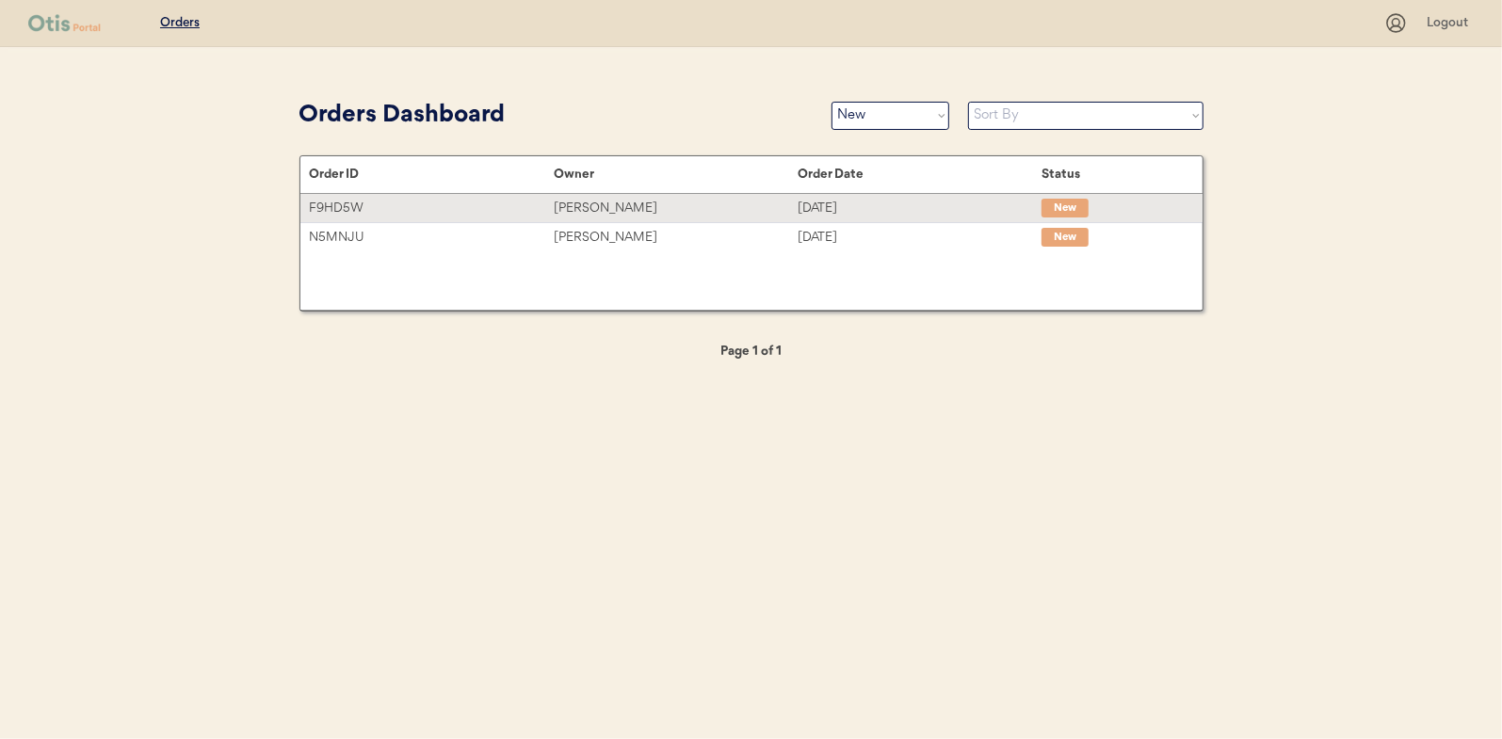
drag, startPoint x: 581, startPoint y: 206, endPoint x: 39, endPoint y: 258, distance: 544.7
click at [581, 206] on div "Danny Brasher" at bounding box center [676, 209] width 244 height 22
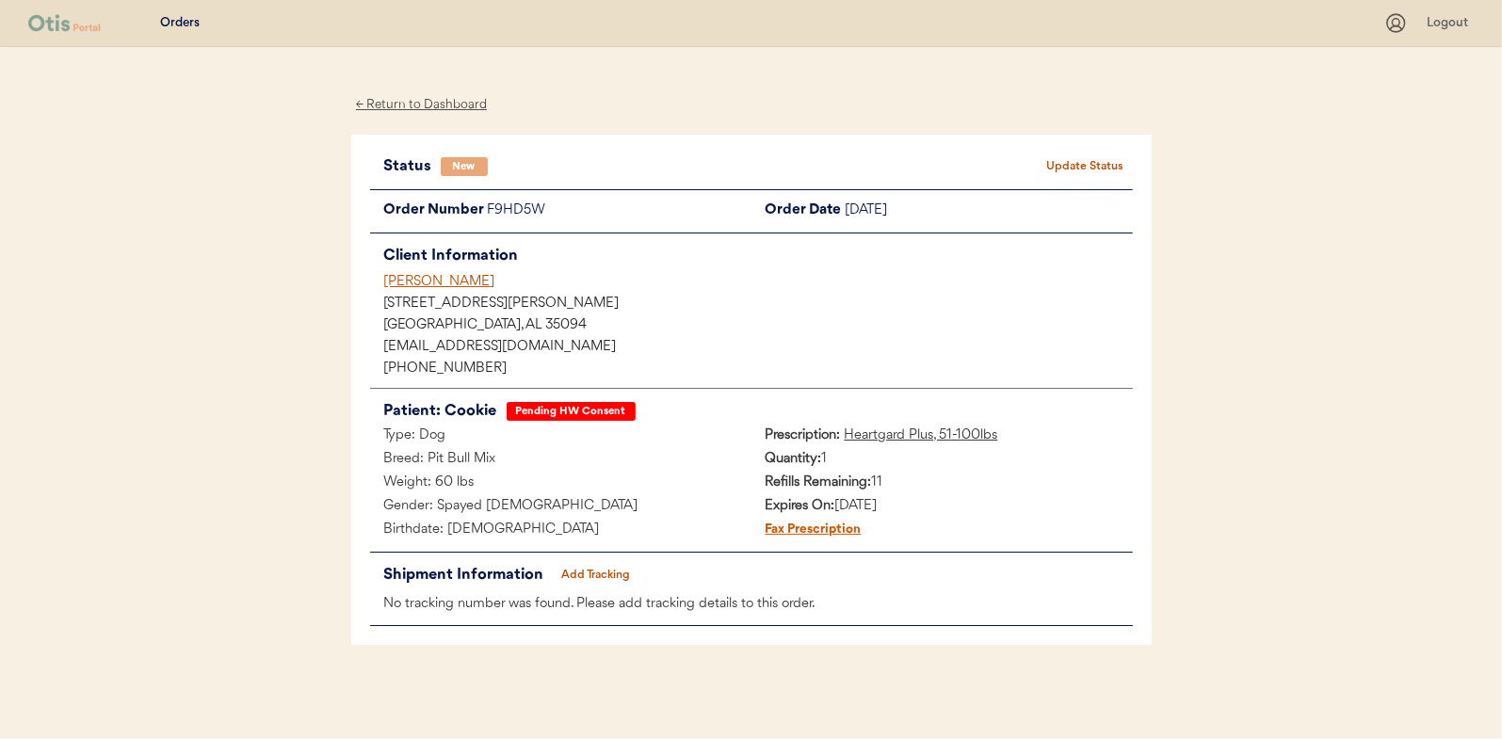
click at [1070, 164] on button "Update Status" at bounding box center [1085, 166] width 94 height 26
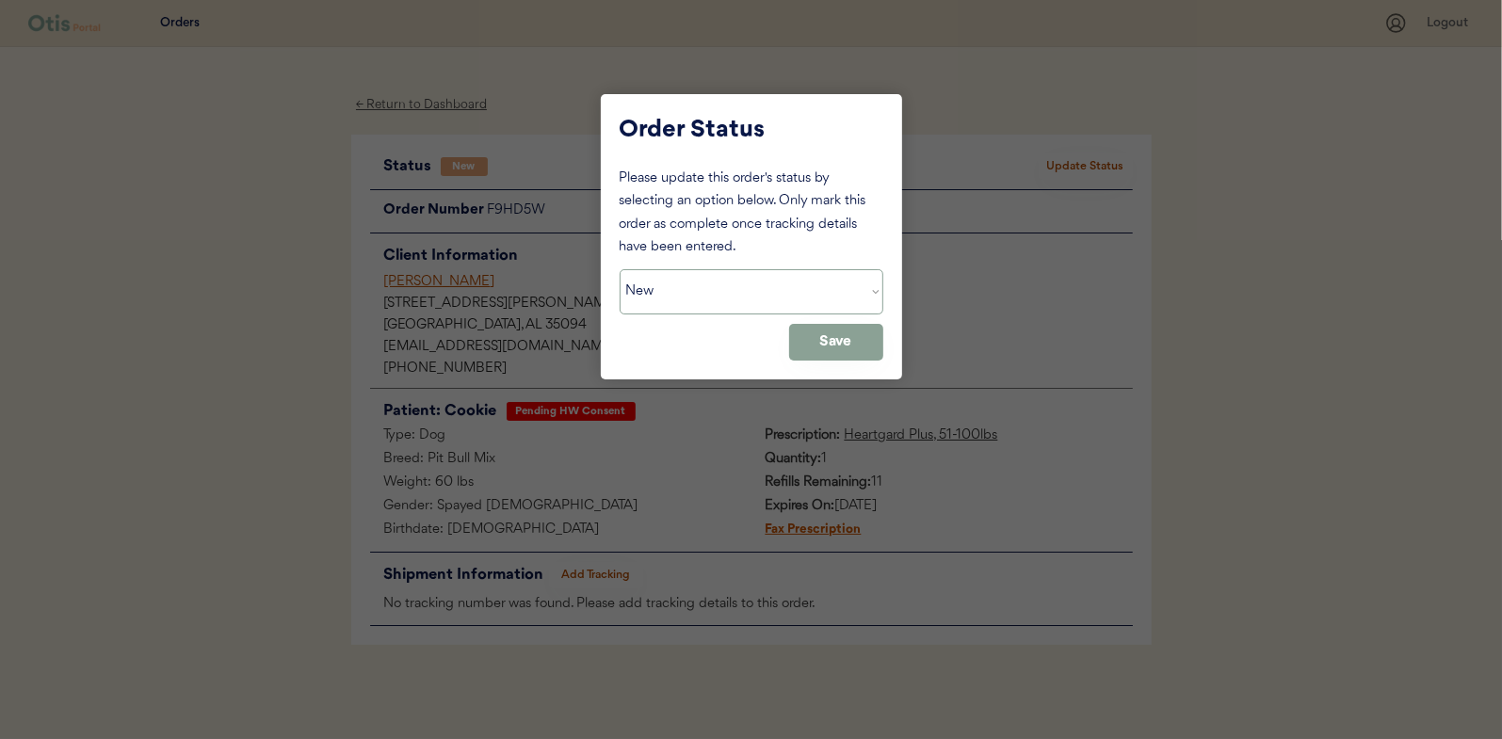
click at [810, 297] on select "Status On Hold New In Progress Complete Pending HW Consent Canceled" at bounding box center [751, 291] width 264 height 45
select select ""in_progress""
click at [619, 269] on select "Status On Hold New In Progress Complete Pending HW Consent Canceled" at bounding box center [751, 291] width 264 height 45
click at [831, 341] on button "Save" at bounding box center [836, 342] width 94 height 37
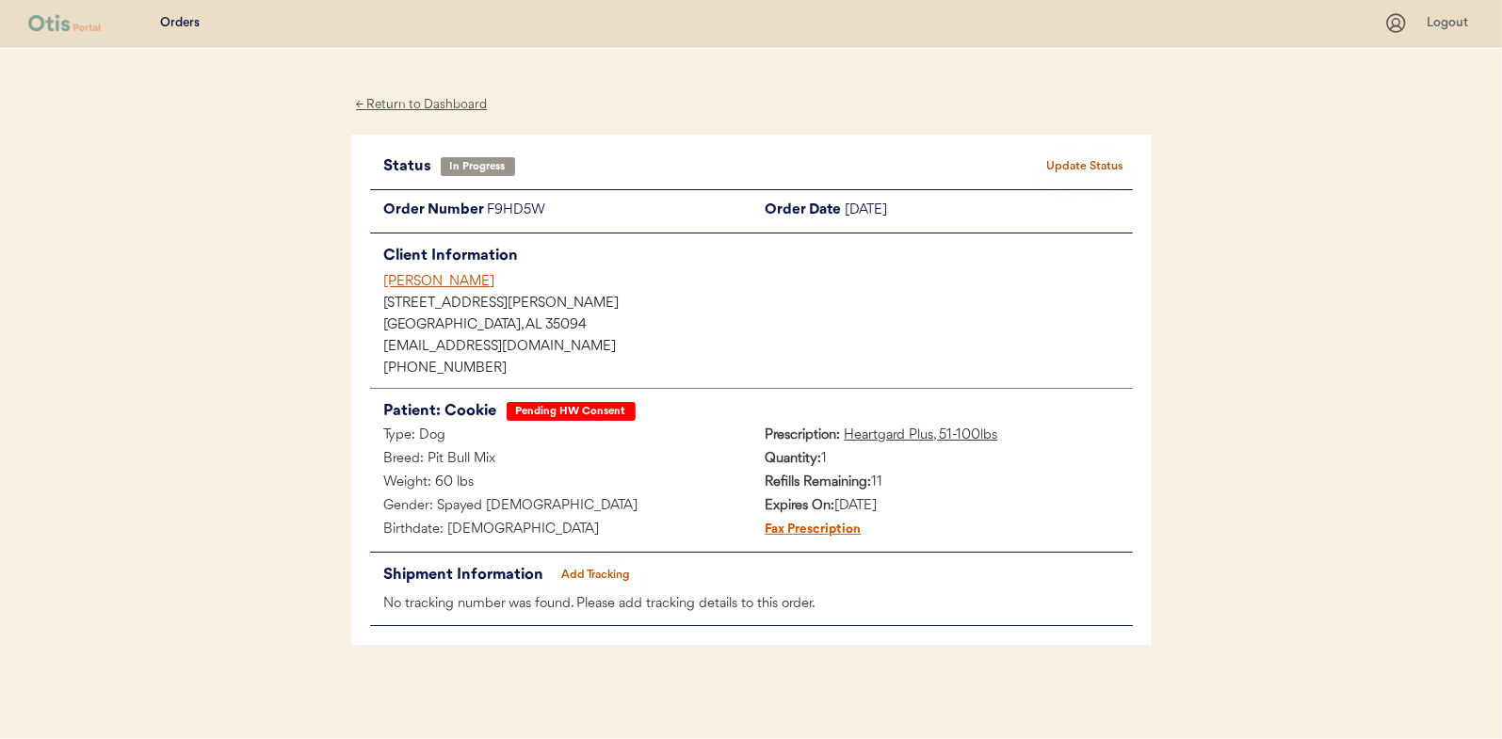
click at [417, 106] on div "← Return to Dashboard" at bounding box center [421, 105] width 141 height 22
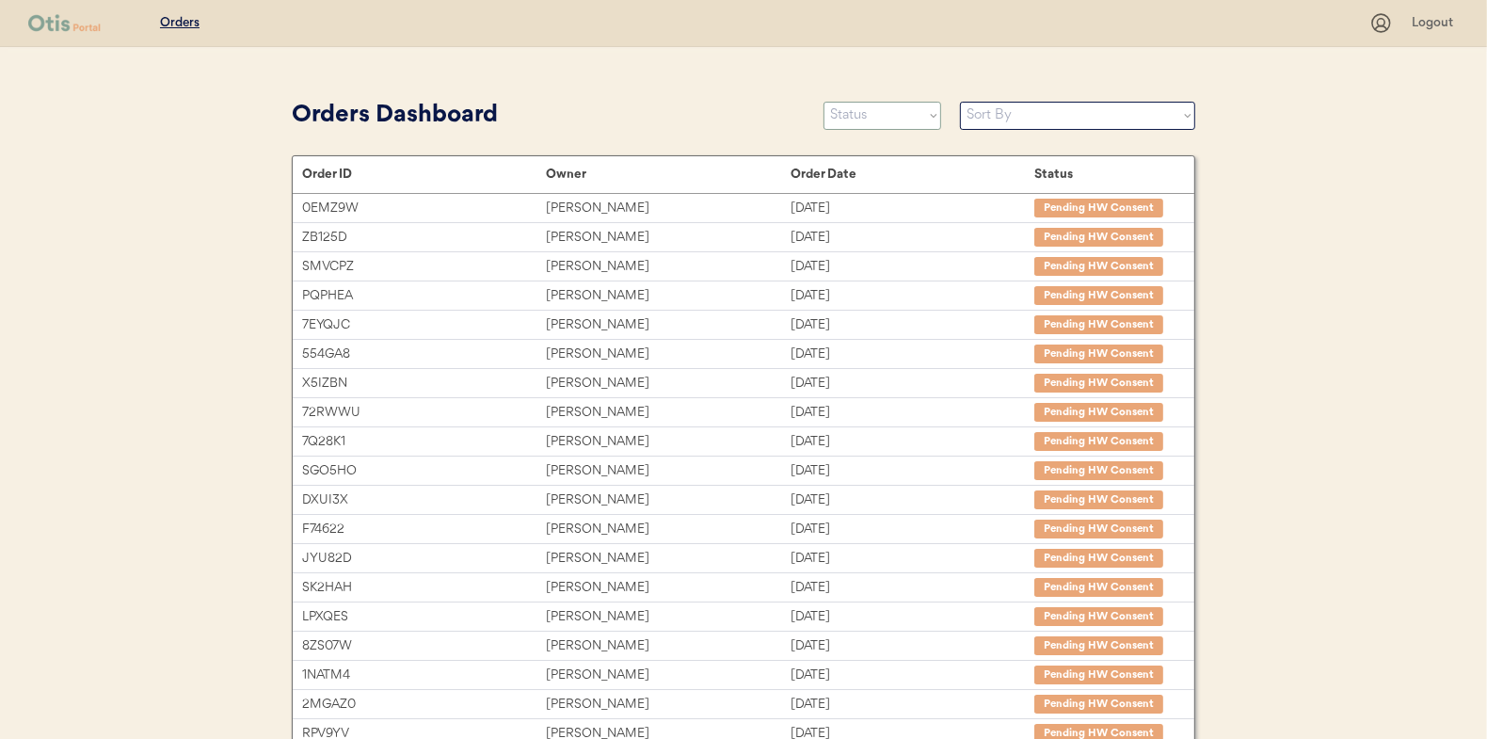
click at [860, 111] on select "Status On Hold New In Progress Complete Pending HW Consent Canceled" at bounding box center [883, 116] width 118 height 28
select select ""new""
click at [824, 102] on select "Status On Hold New In Progress Complete Pending HW Consent Canceled" at bounding box center [883, 116] width 118 height 28
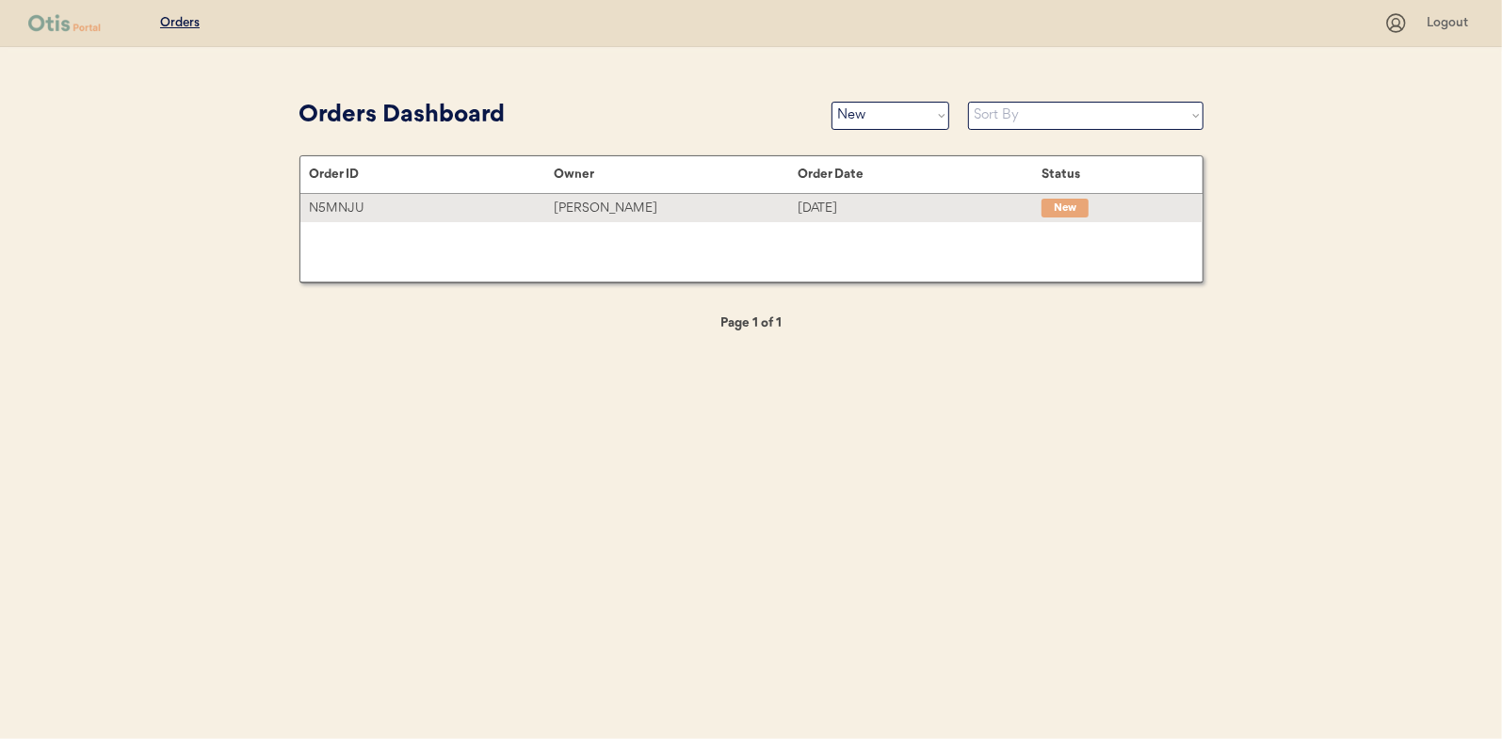
click at [609, 203] on div "[PERSON_NAME]" at bounding box center [676, 209] width 244 height 22
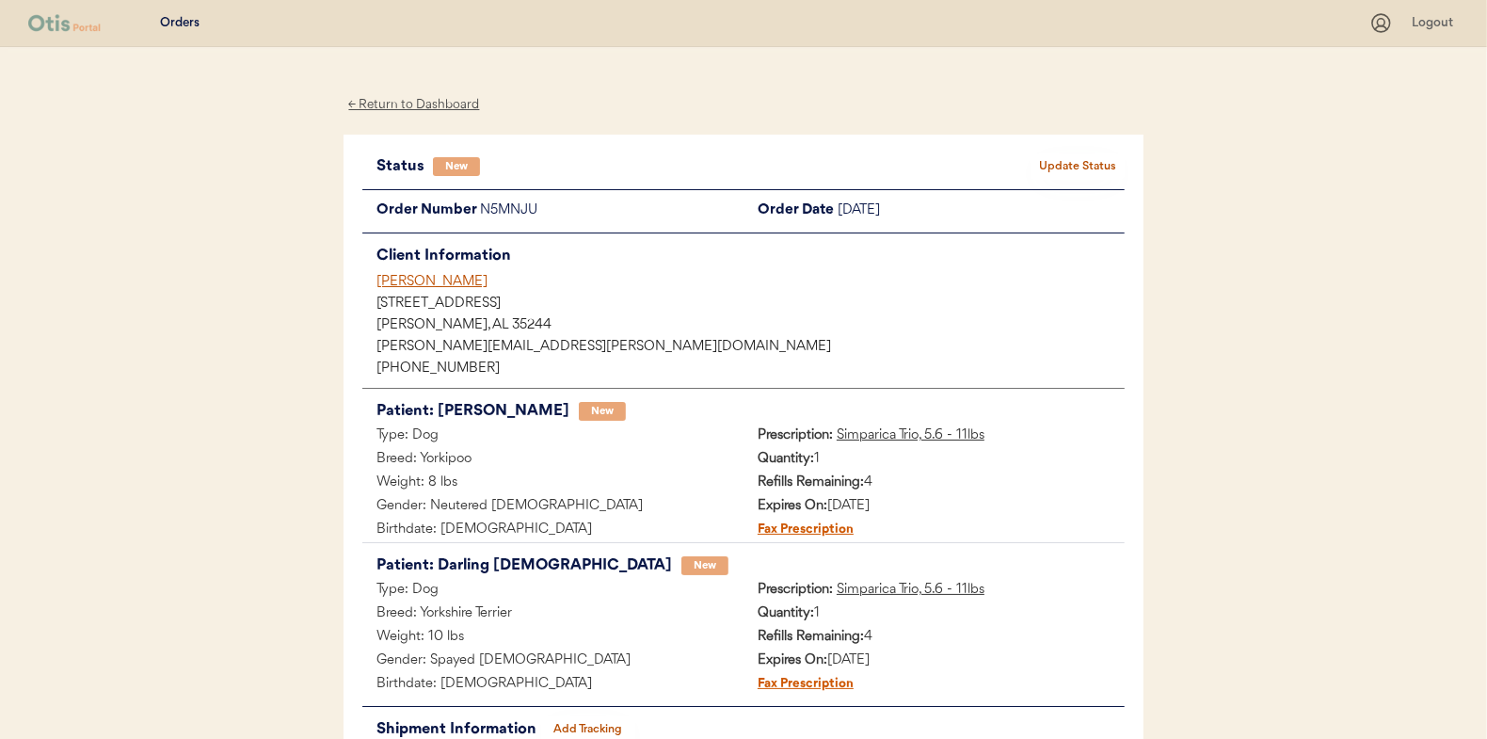
click at [1085, 160] on button "Update Status" at bounding box center [1078, 166] width 94 height 26
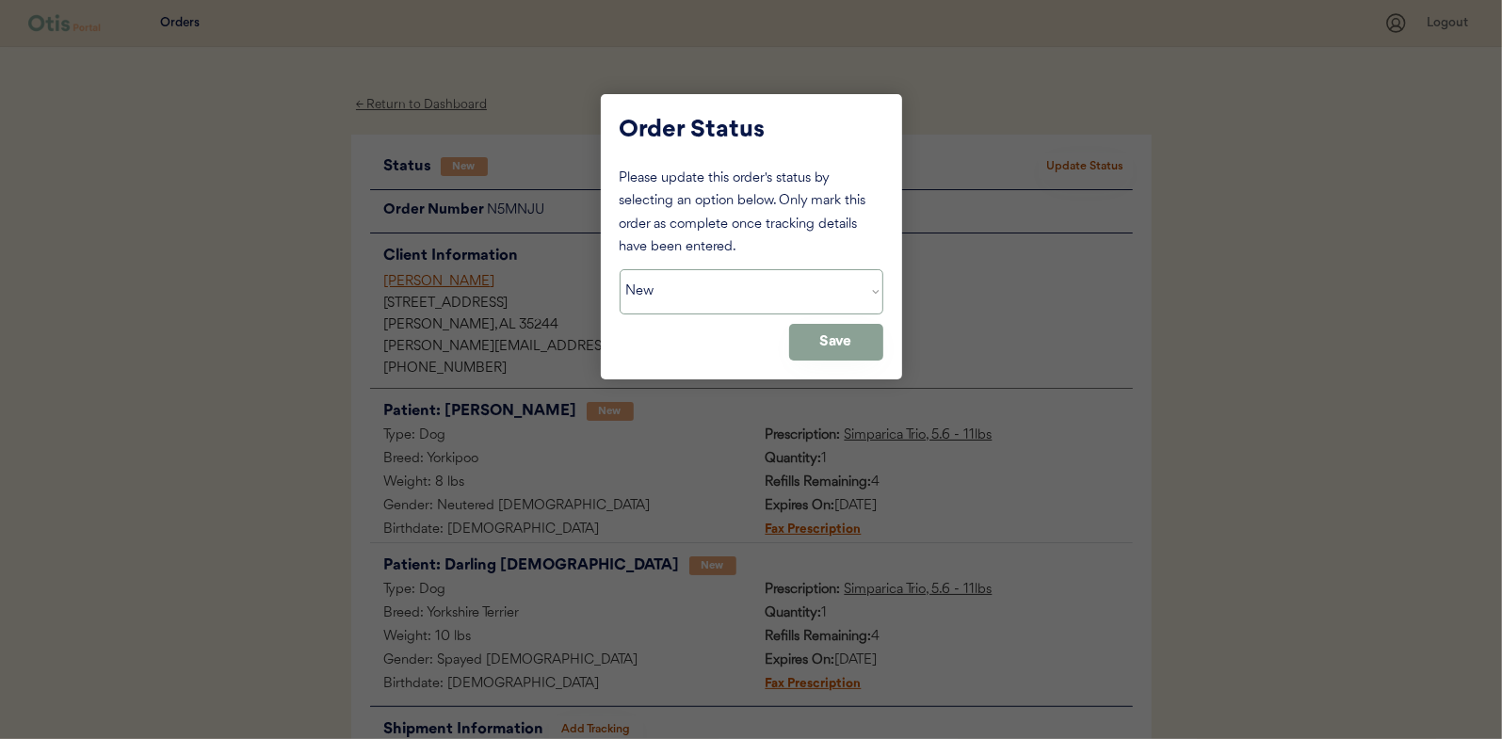
click at [732, 284] on select "Status On Hold New In Progress Complete Pending HW Consent Canceled" at bounding box center [751, 291] width 264 height 45
select select ""in_progress""
click at [619, 269] on select "Status On Hold New In Progress Complete Pending HW Consent Canceled" at bounding box center [751, 291] width 264 height 45
click at [821, 347] on button "Save" at bounding box center [836, 342] width 94 height 37
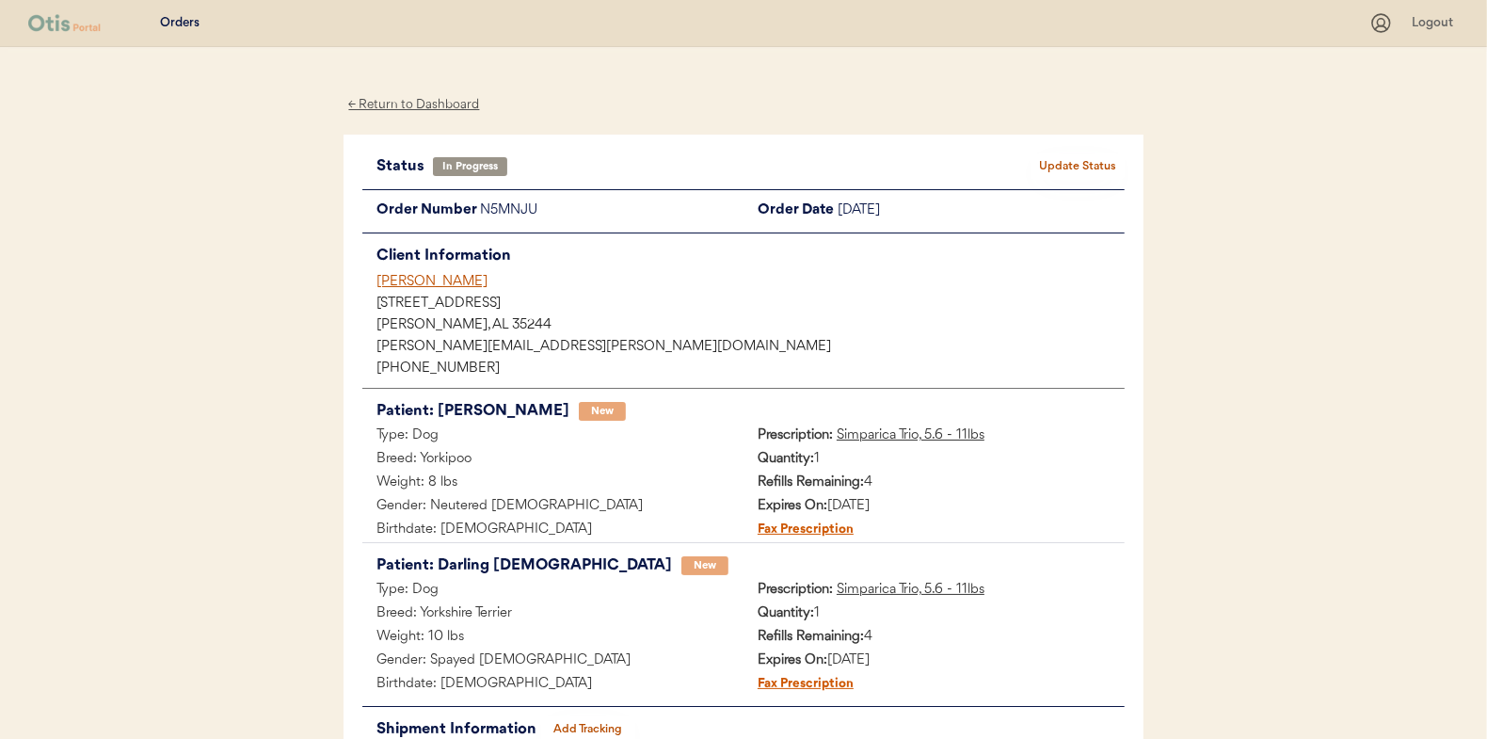
click at [399, 102] on div "← Return to Dashboard" at bounding box center [414, 105] width 141 height 22
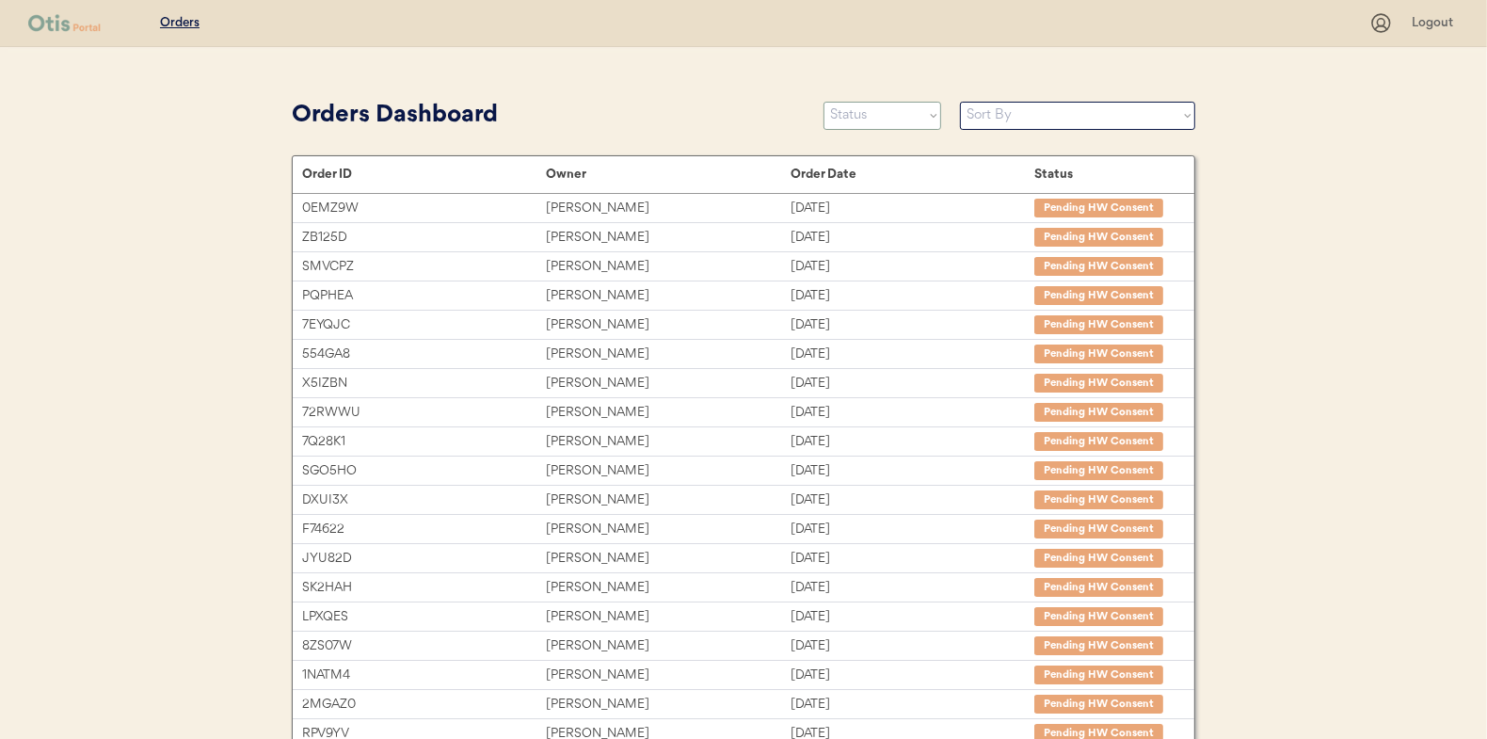
click at [863, 115] on select "Status On Hold New In Progress Complete Pending HW Consent Canceled" at bounding box center [883, 116] width 118 height 28
select select ""new""
click at [824, 102] on select "Status On Hold New In Progress Complete Pending HW Consent Canceled" at bounding box center [883, 116] width 118 height 28
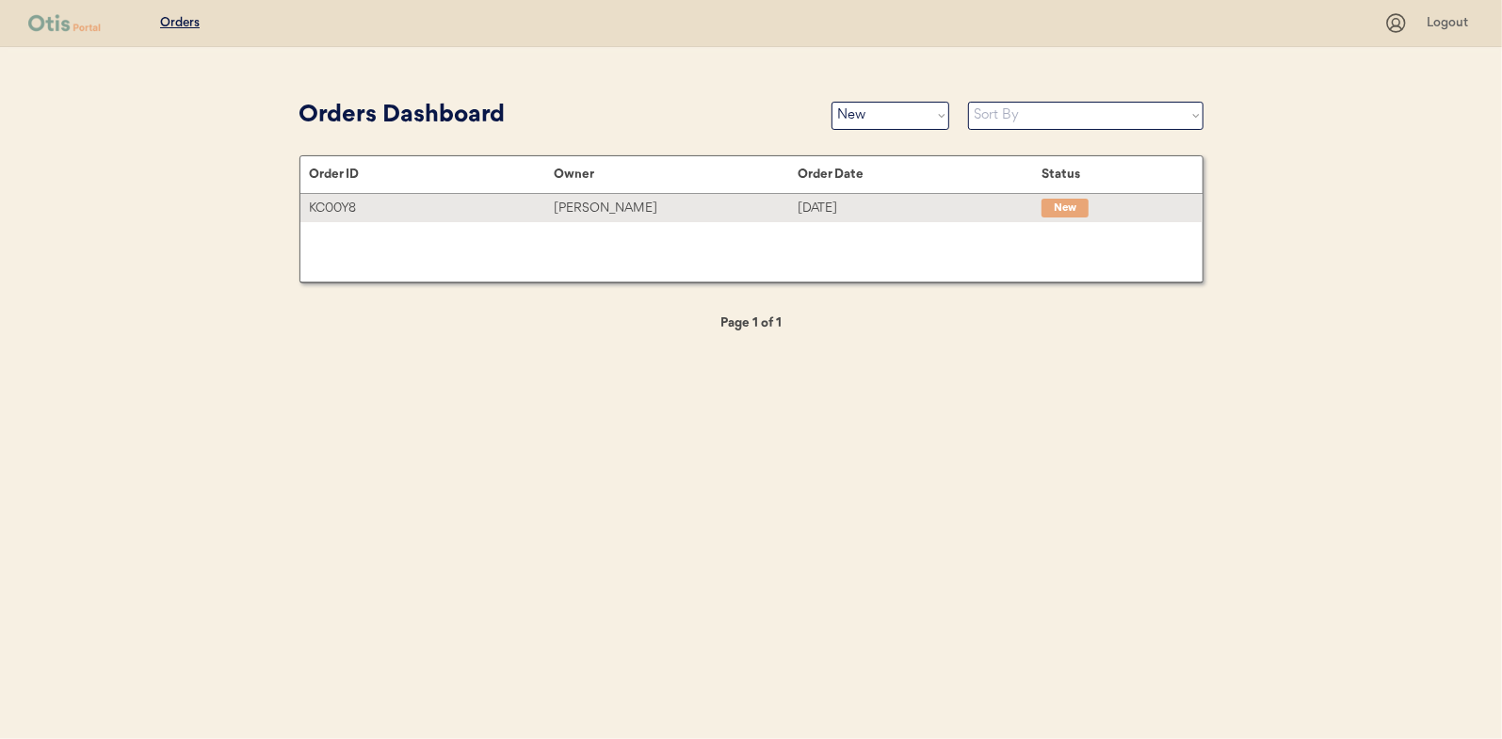
click at [605, 206] on div "[PERSON_NAME]" at bounding box center [676, 209] width 244 height 22
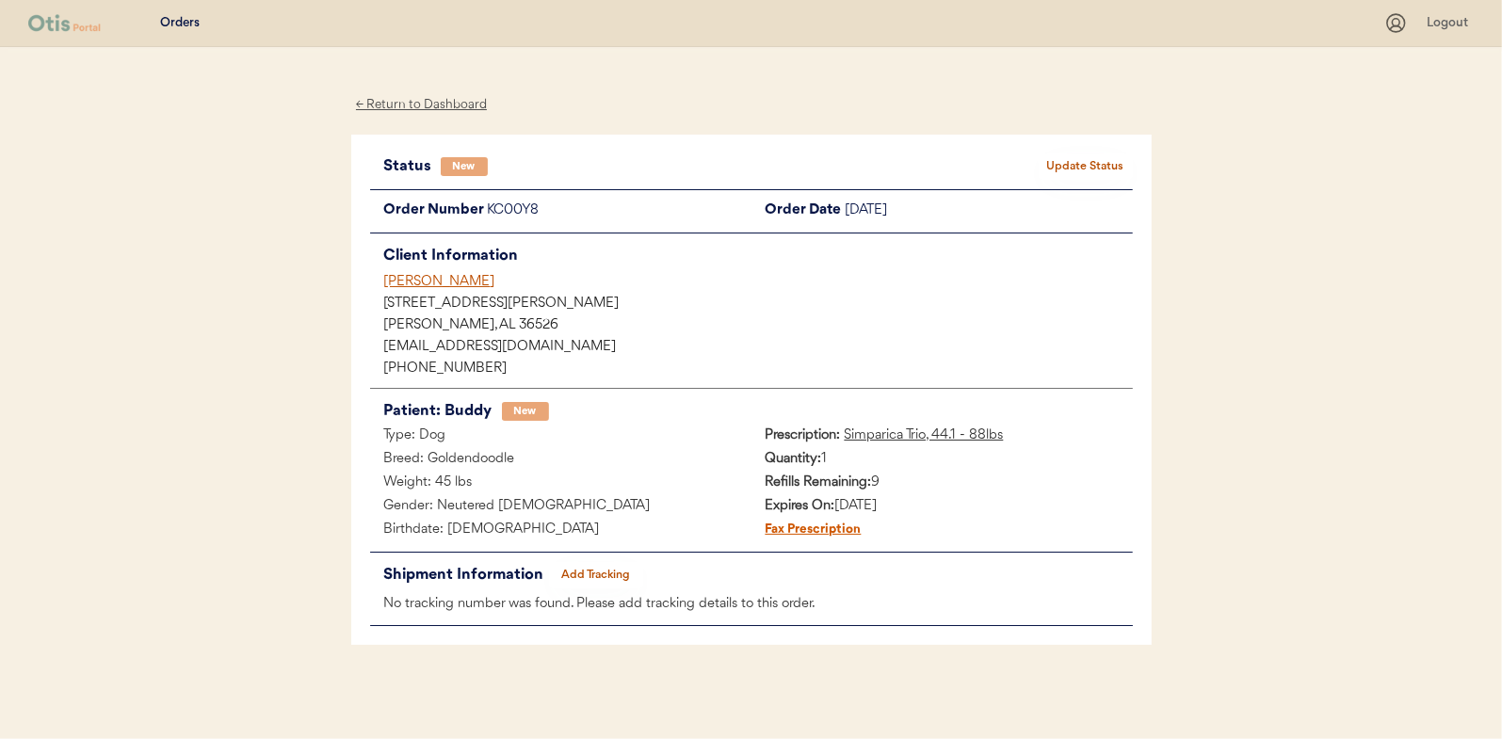
click at [1109, 160] on button "Update Status" at bounding box center [1085, 166] width 94 height 26
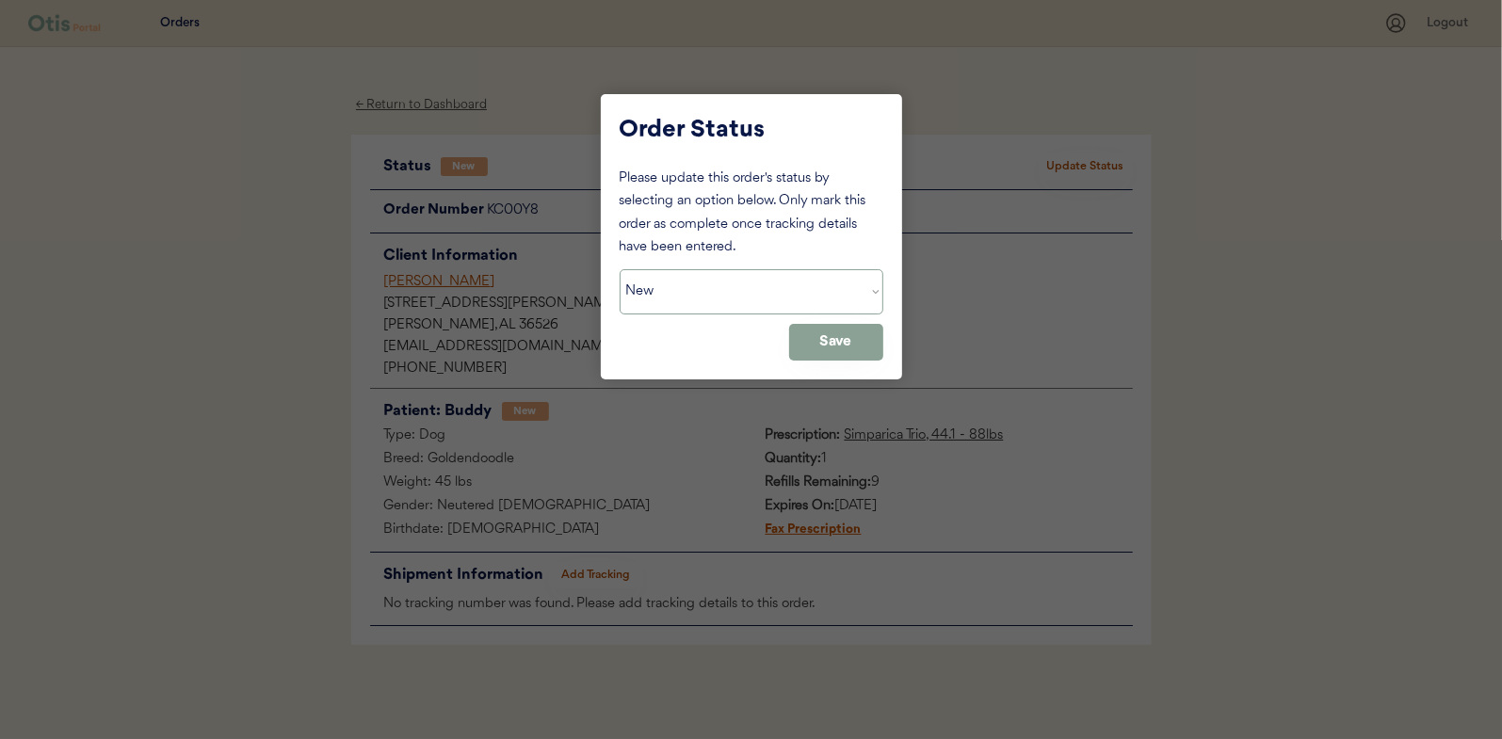
click at [754, 286] on select "Status On Hold New In Progress Complete Pending HW Consent Canceled" at bounding box center [751, 291] width 264 height 45
select select ""in_progress""
click at [619, 269] on select "Status On Hold New In Progress Complete Pending HW Consent Canceled" at bounding box center [751, 291] width 264 height 45
click at [863, 339] on button "Save" at bounding box center [836, 342] width 94 height 37
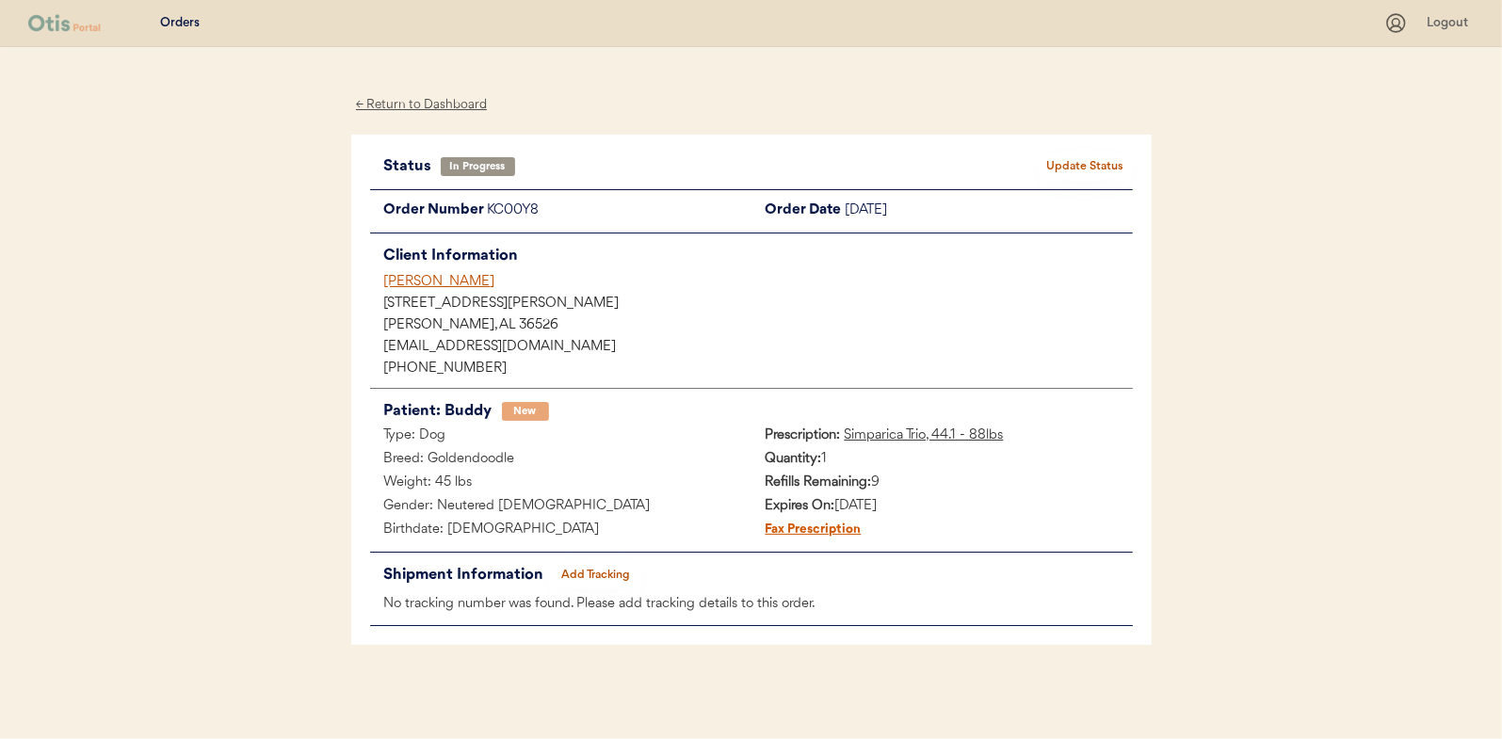
click at [423, 104] on div "← Return to Dashboard" at bounding box center [421, 105] width 141 height 22
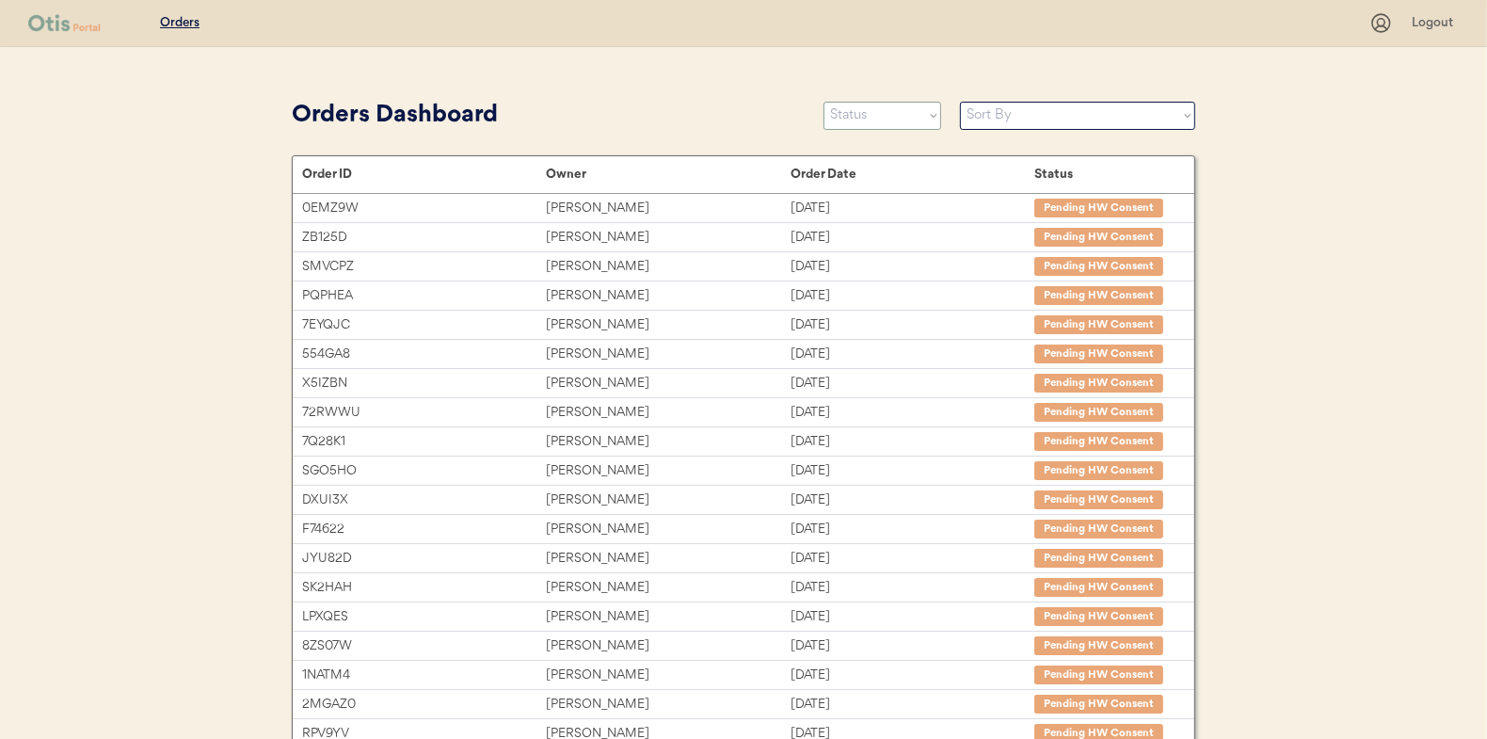
click at [880, 111] on select "Status On Hold New In Progress Complete Pending HW Consent Canceled" at bounding box center [883, 116] width 118 height 28
click at [824, 102] on select "Status On Hold New In Progress Complete Pending HW Consent Canceled" at bounding box center [883, 116] width 118 height 28
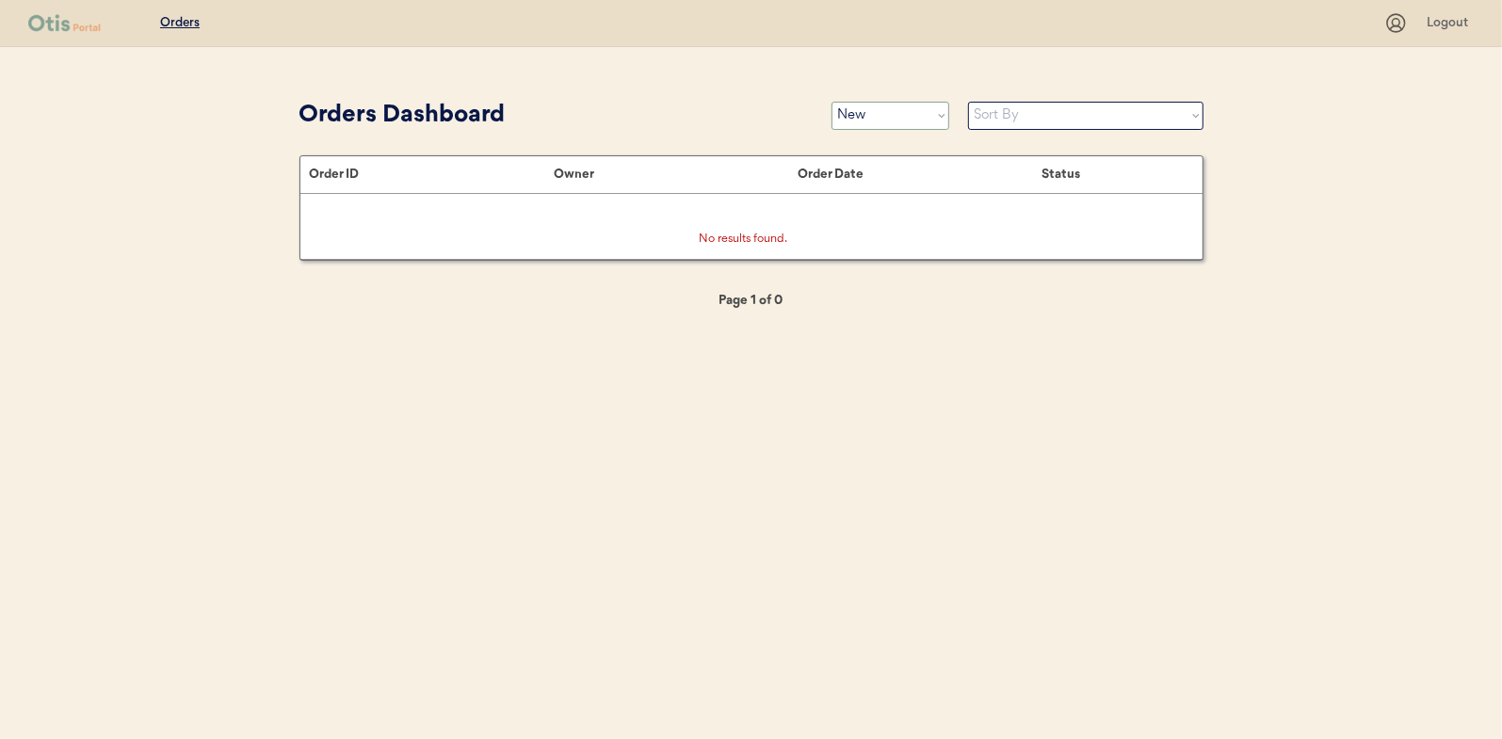
click at [863, 116] on select "Status On Hold New In Progress Complete Pending HW Consent Canceled" at bounding box center [890, 116] width 118 height 28
click at [831, 102] on select "Status On Hold New In Progress Complete Pending HW Consent Canceled" at bounding box center [890, 116] width 118 height 28
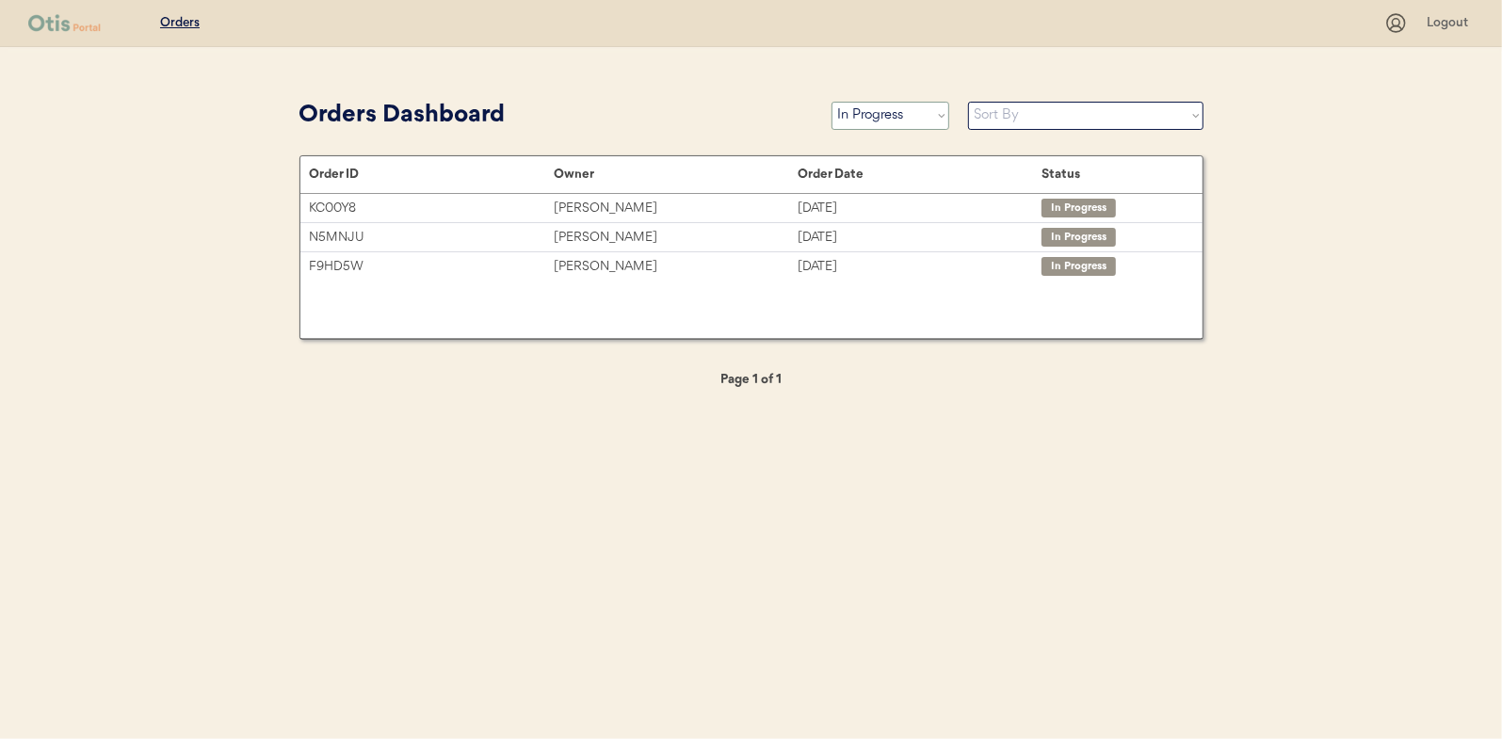
click at [871, 120] on select "Status On Hold New In Progress Complete Pending HW Consent Canceled" at bounding box center [890, 116] width 118 height 28
select select ""new""
click at [831, 102] on select "Status On Hold New In Progress Complete Pending HW Consent Canceled" at bounding box center [890, 116] width 118 height 28
